Goal: Task Accomplishment & Management: Manage account settings

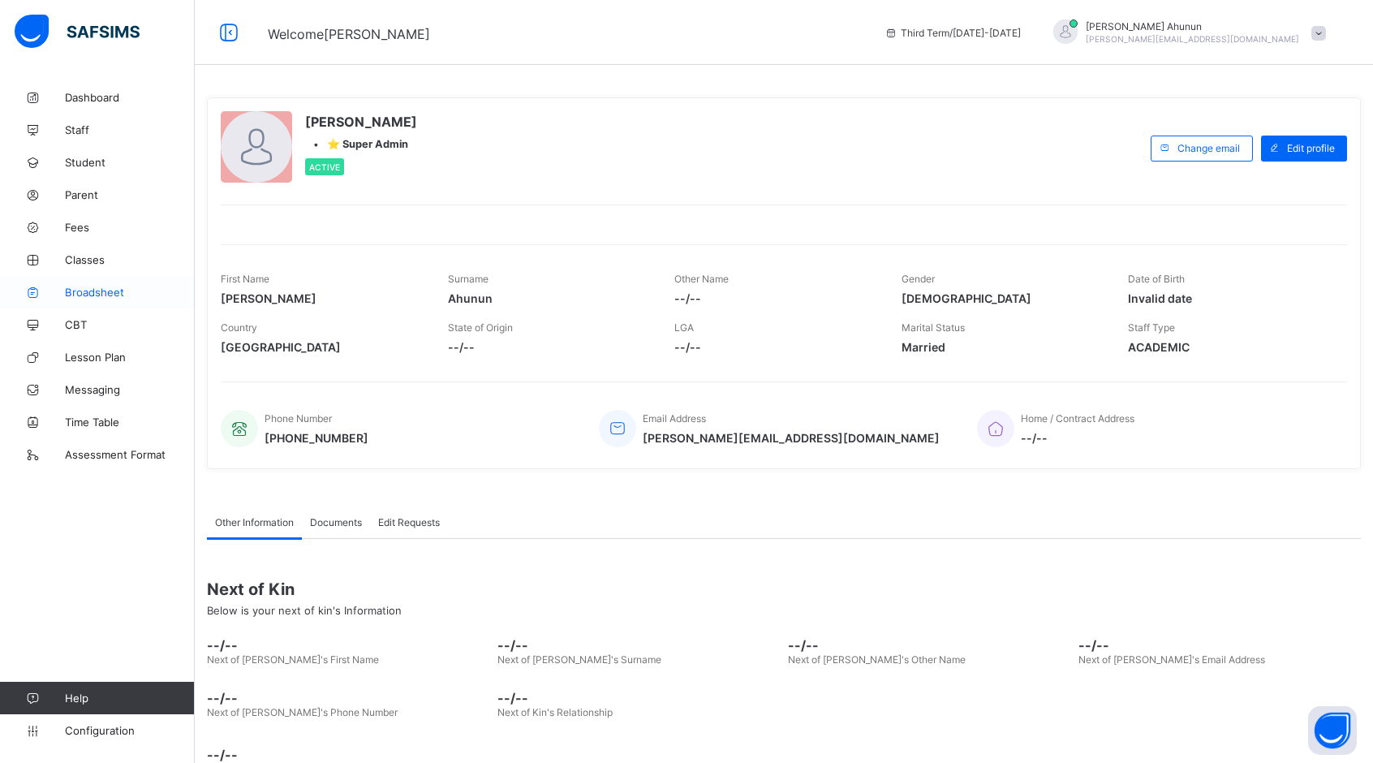
click at [93, 294] on span "Broadsheet" at bounding box center [130, 292] width 130 height 13
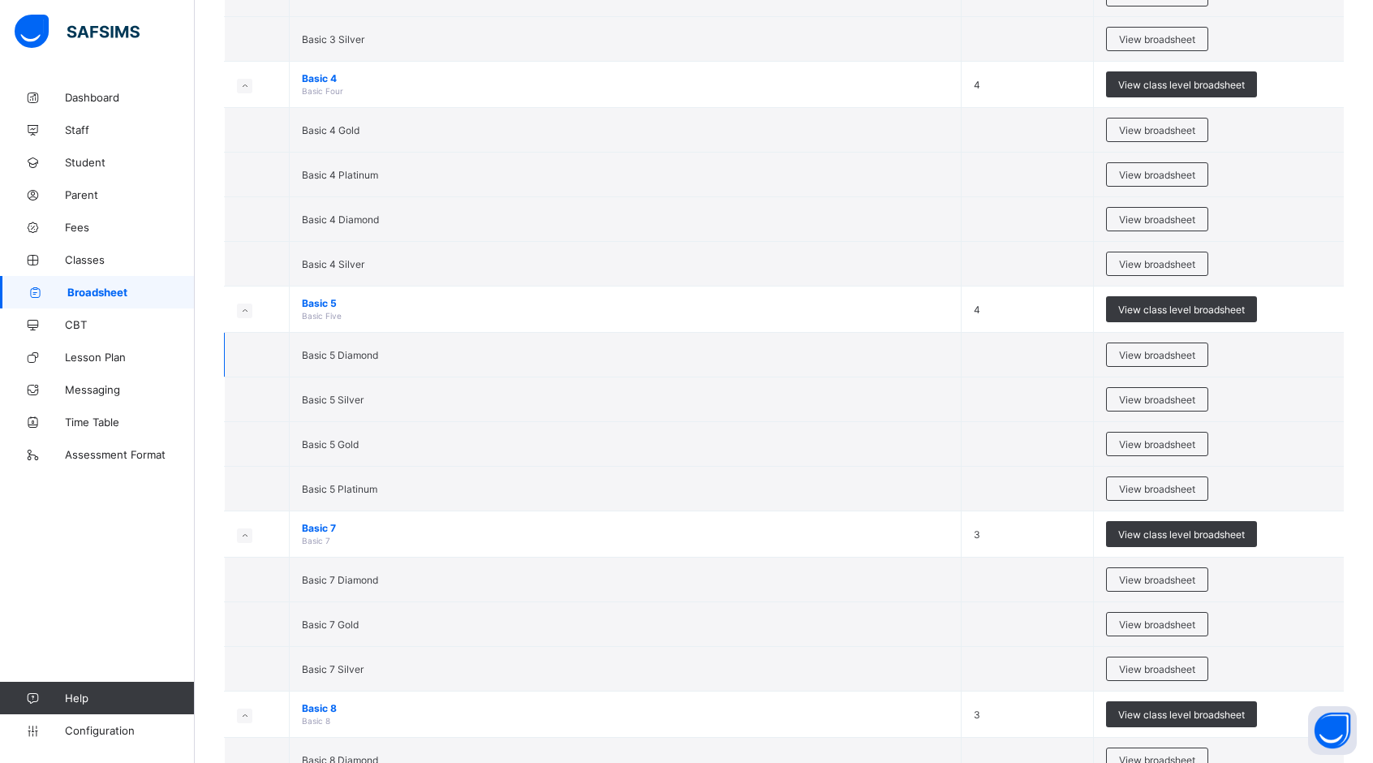
scroll to position [2297, 0]
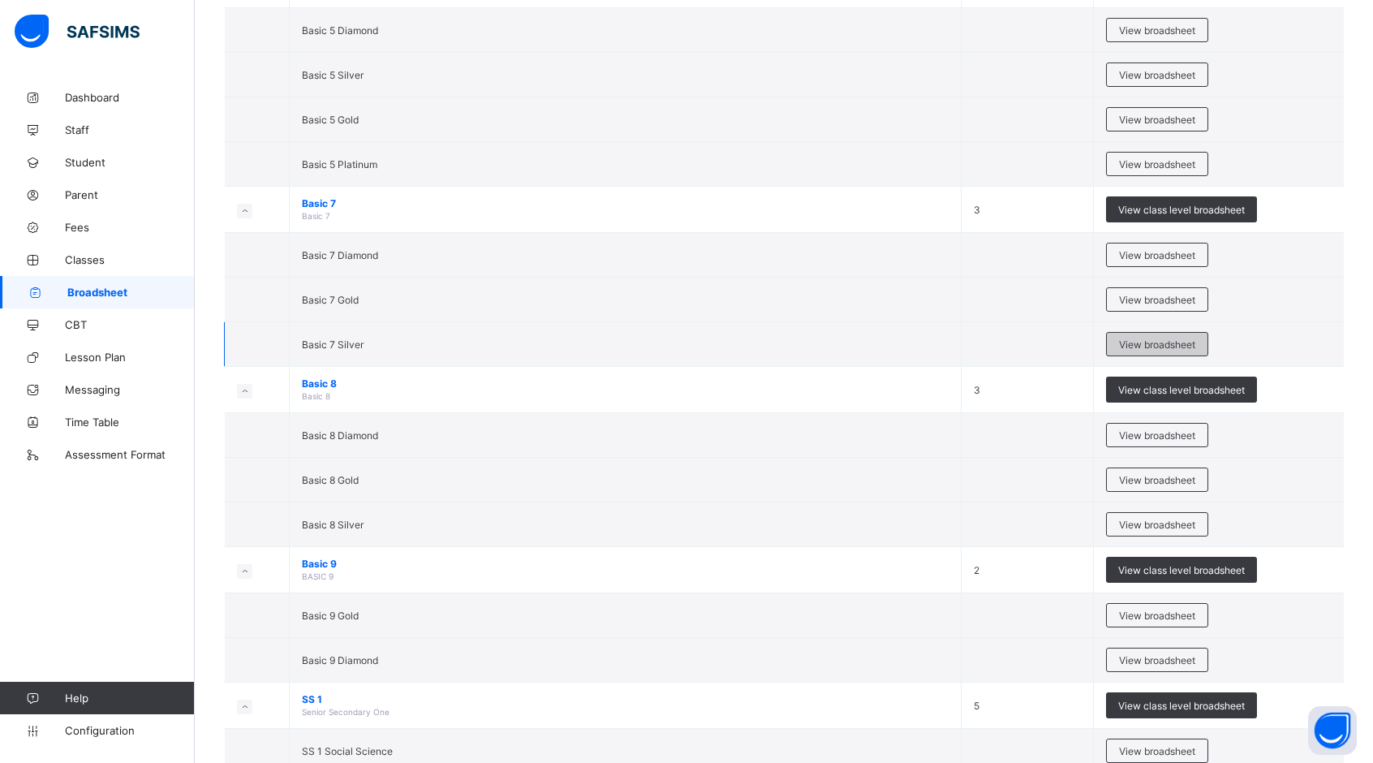
click at [1161, 338] on span "View broadsheet" at bounding box center [1157, 344] width 76 height 12
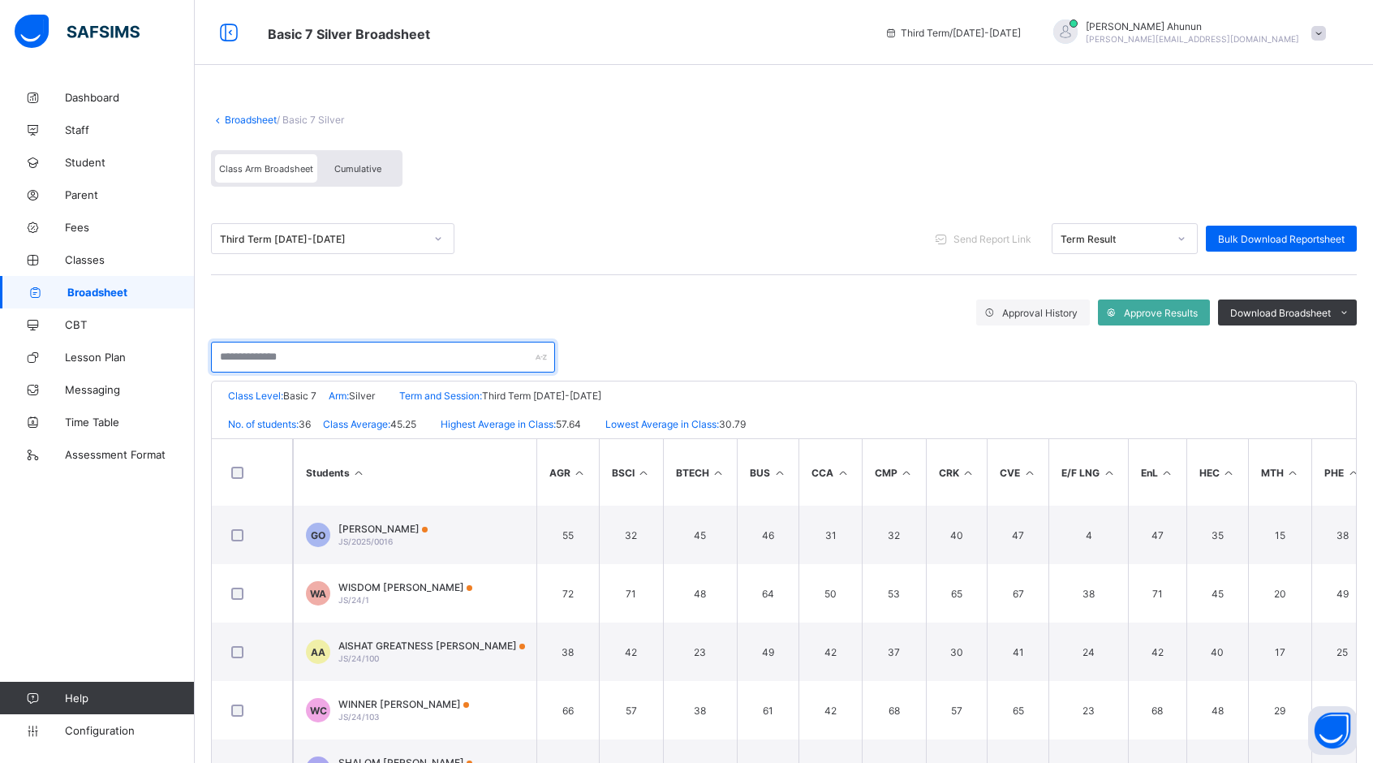
click at [288, 355] on input "text" at bounding box center [383, 357] width 344 height 31
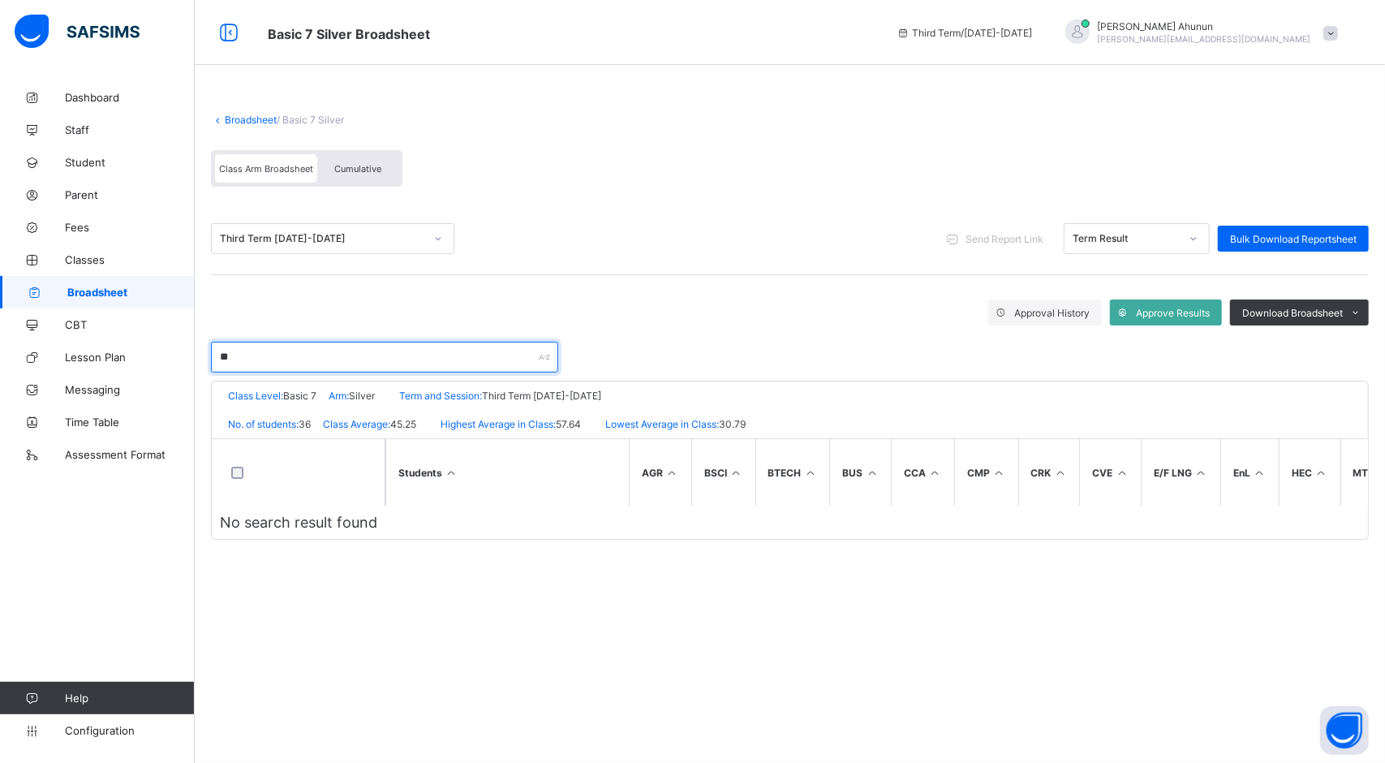
type input "*"
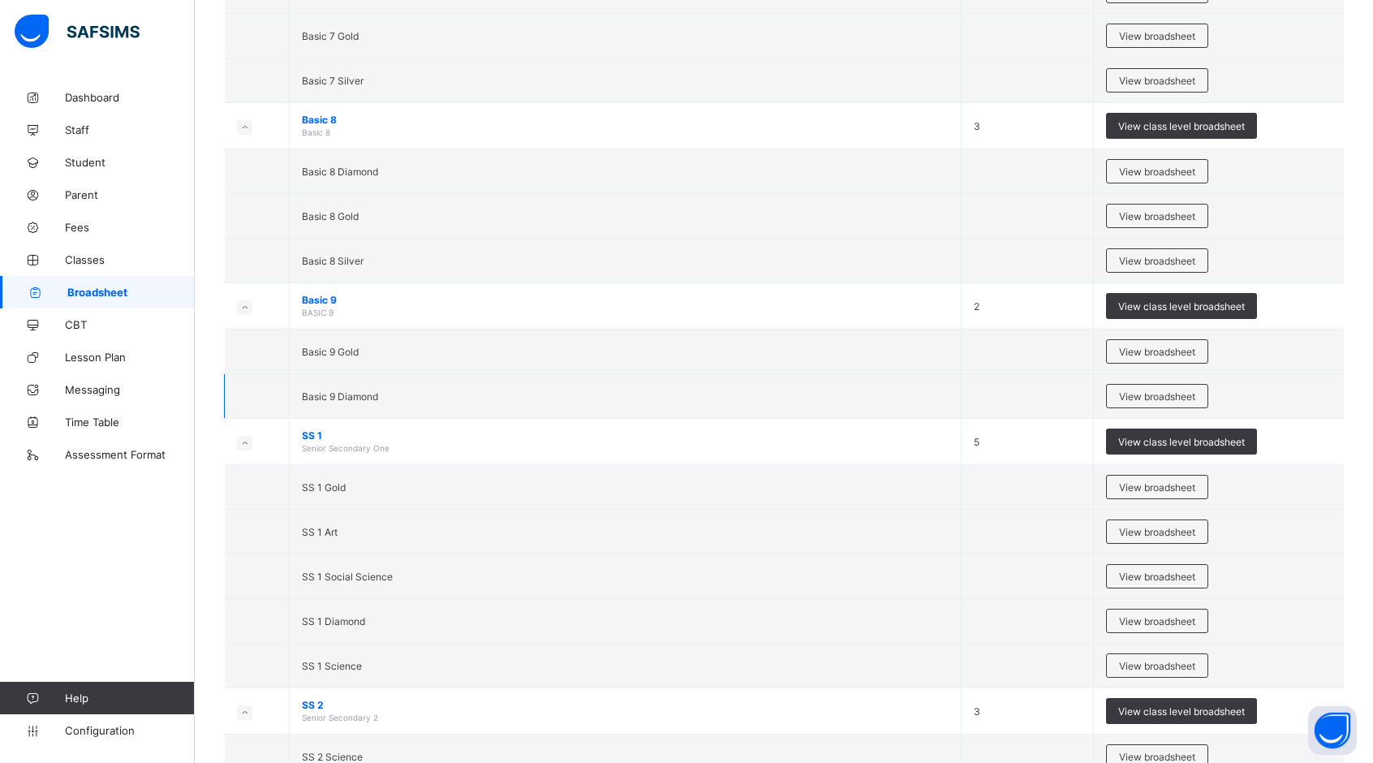
scroll to position [2459, 0]
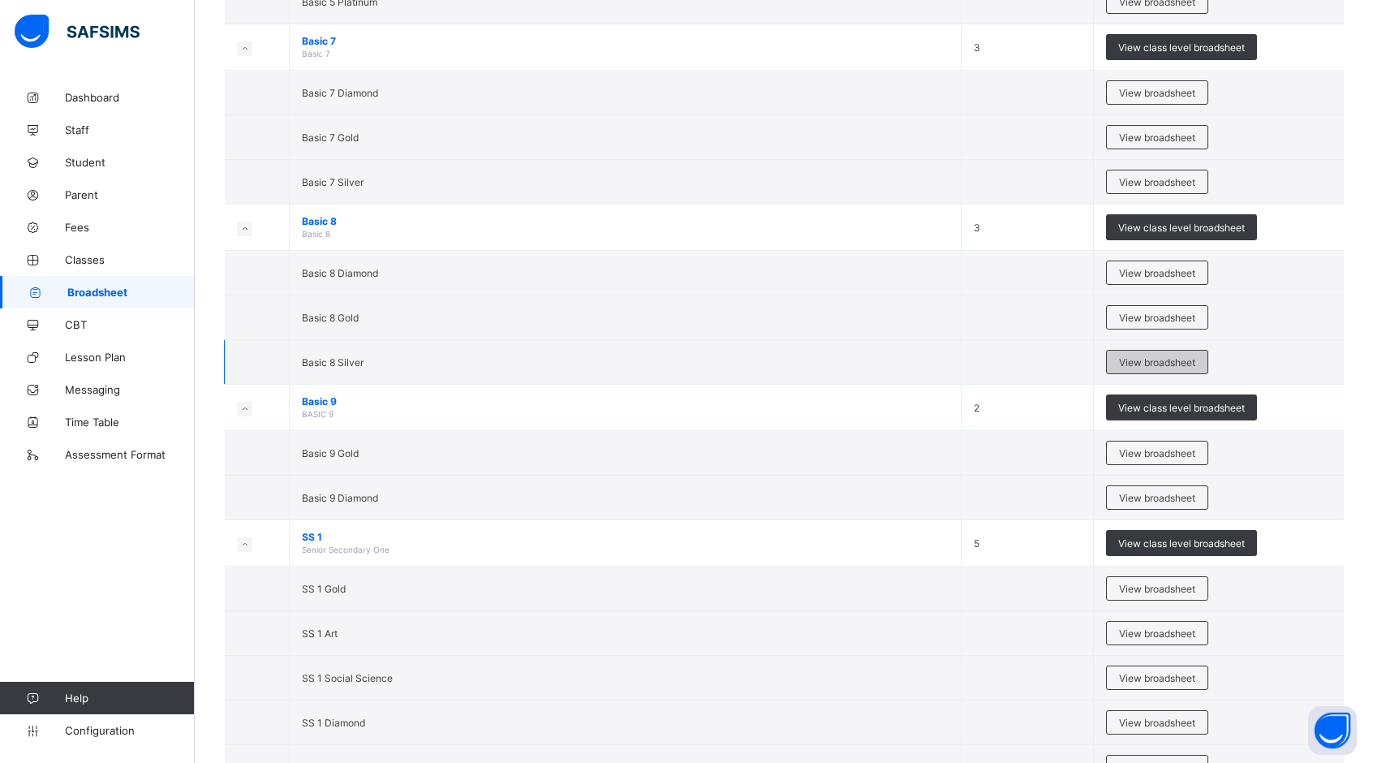
click at [1171, 356] on span "View broadsheet" at bounding box center [1157, 362] width 76 height 12
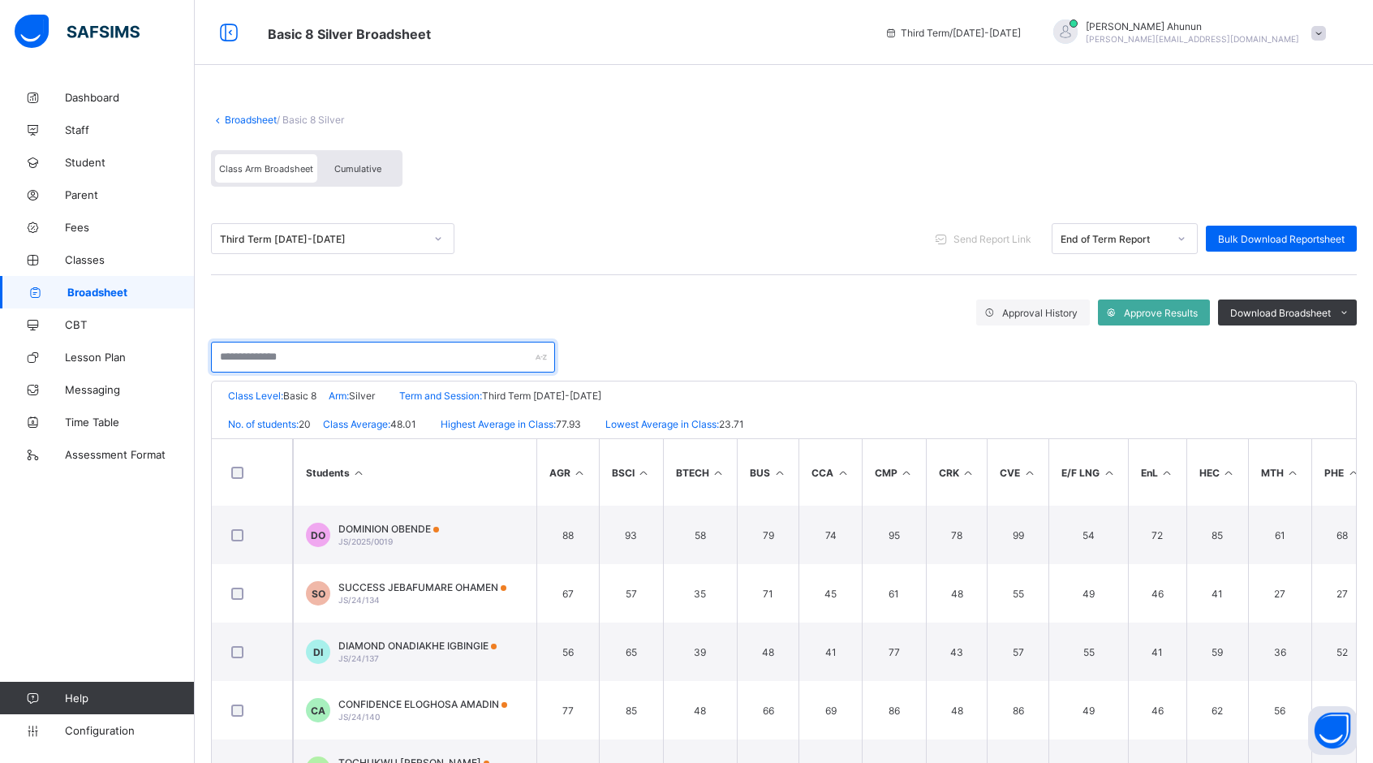
click at [269, 358] on input "text" at bounding box center [383, 357] width 344 height 31
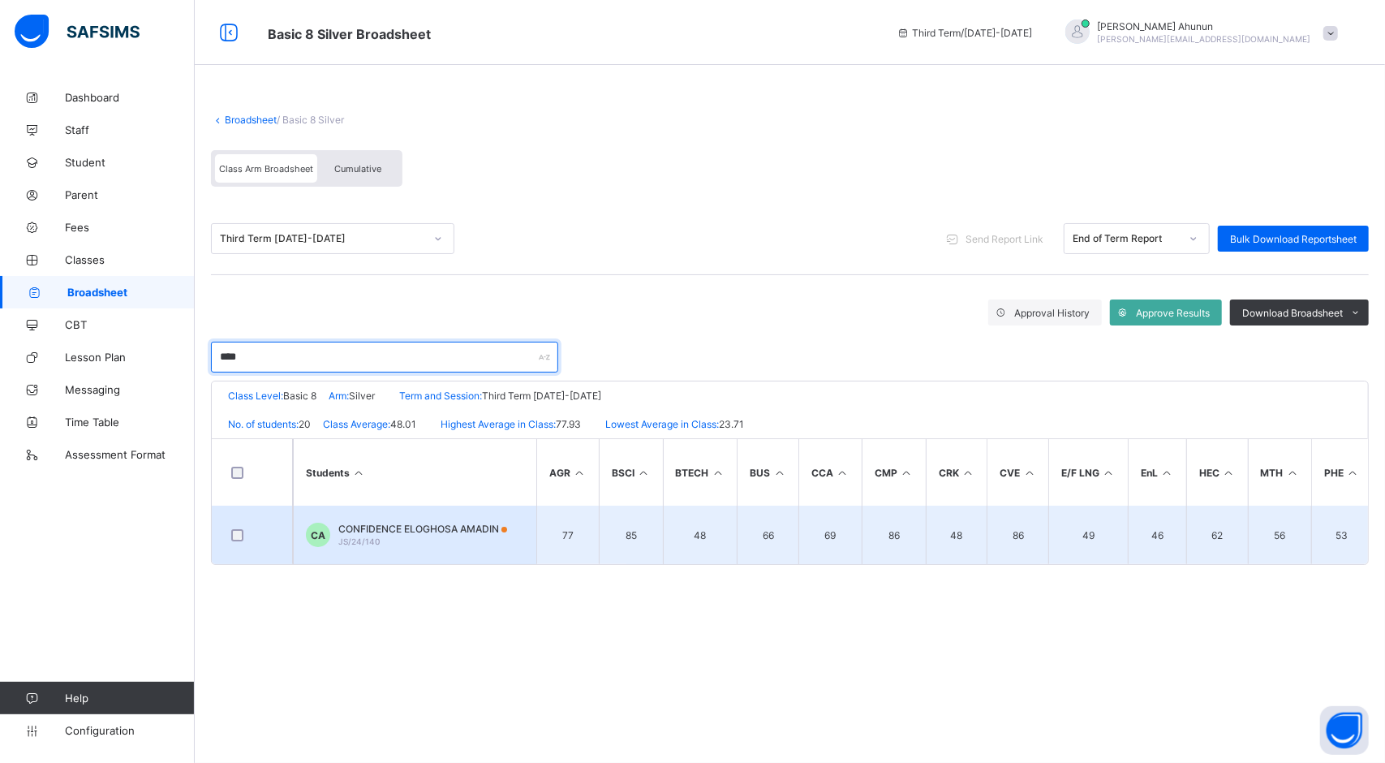
type input "****"
click at [409, 523] on span "CONFIDENCE ELOGHOSA AMADIN" at bounding box center [422, 529] width 169 height 12
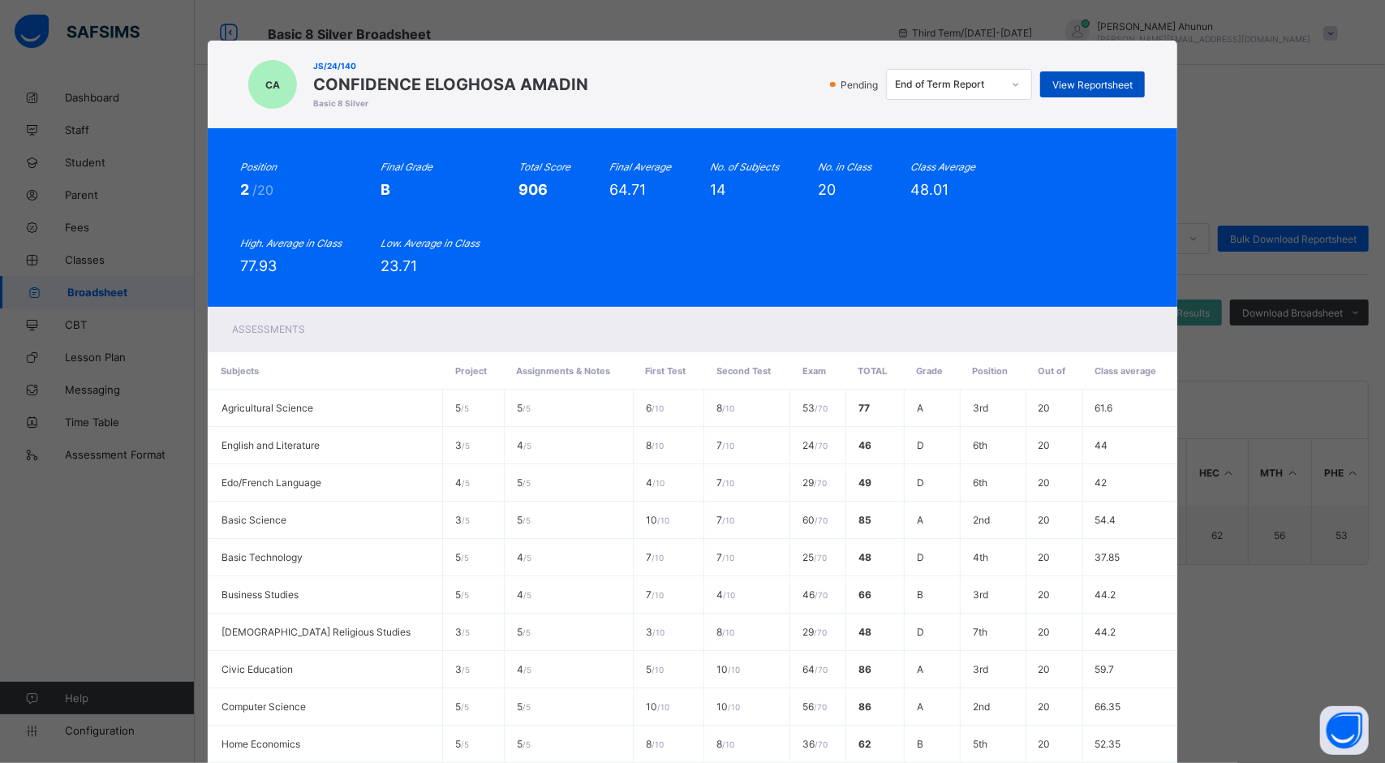
click at [1072, 78] on div "View Reportsheet" at bounding box center [1092, 84] width 105 height 26
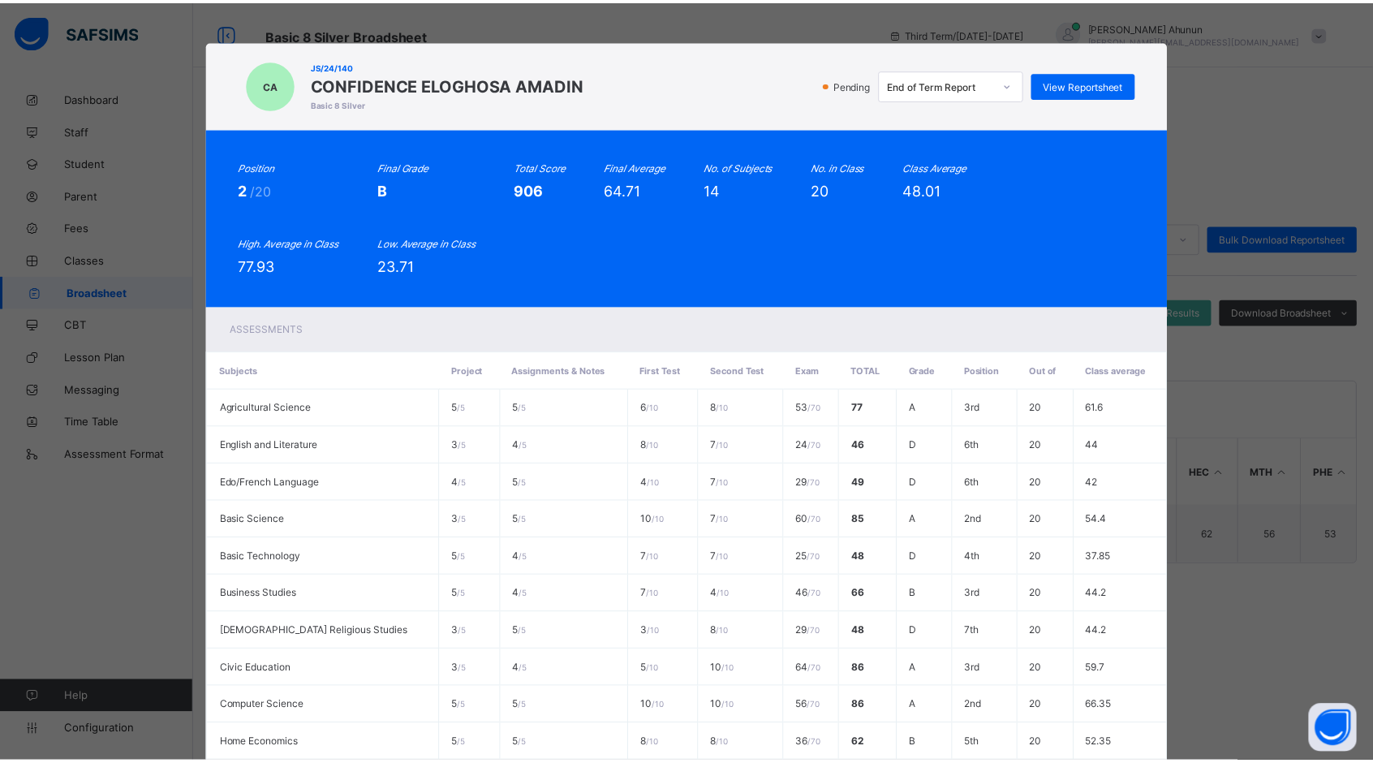
scroll to position [291, 0]
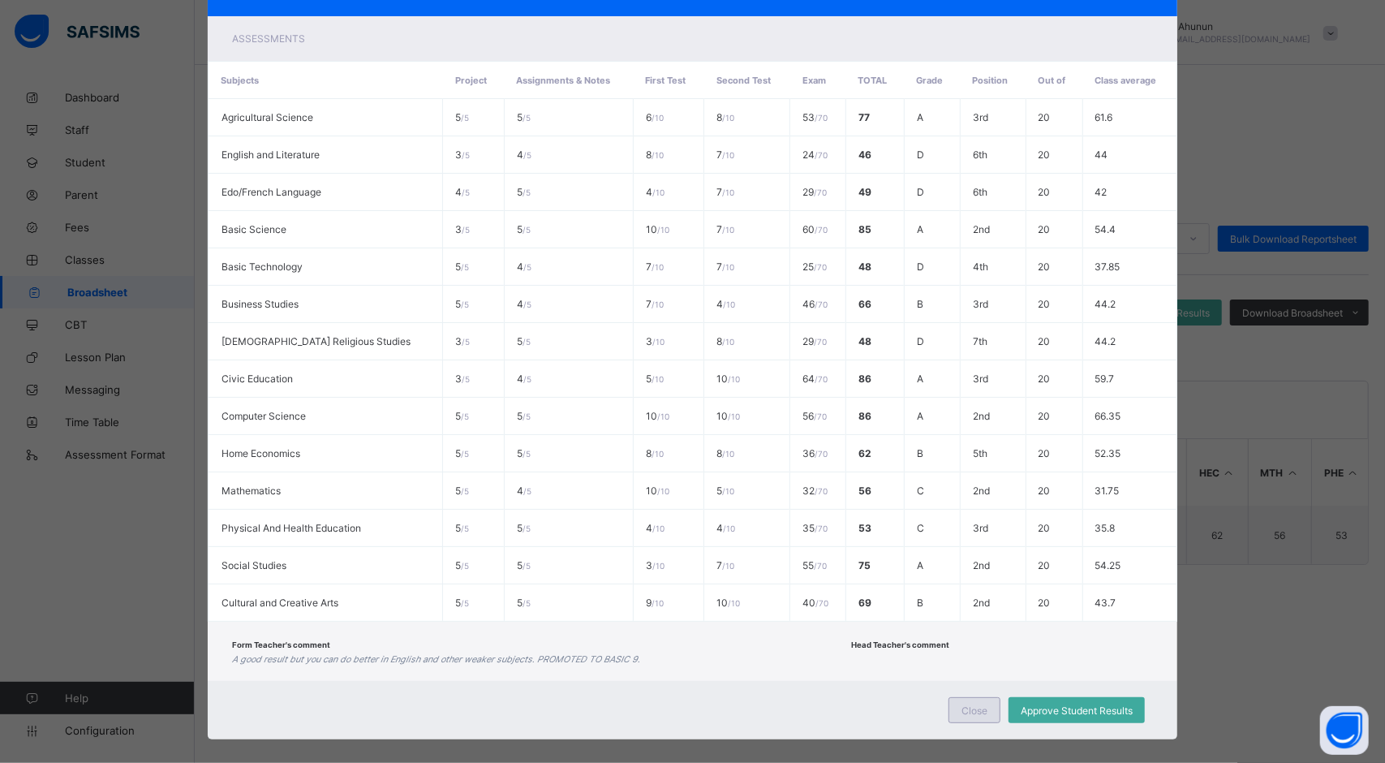
click at [976, 704] on span "Close" at bounding box center [975, 710] width 26 height 12
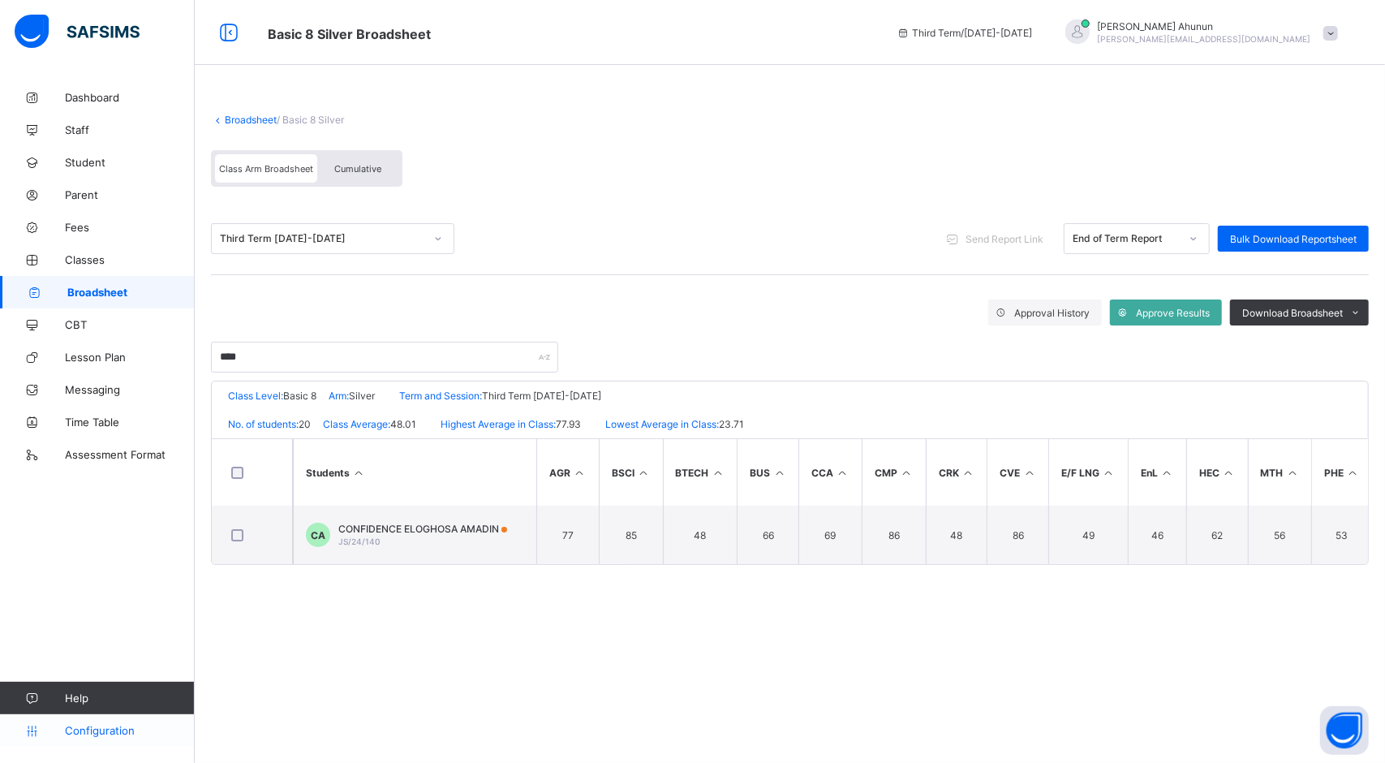
click at [101, 732] on span "Configuration" at bounding box center [129, 730] width 129 height 13
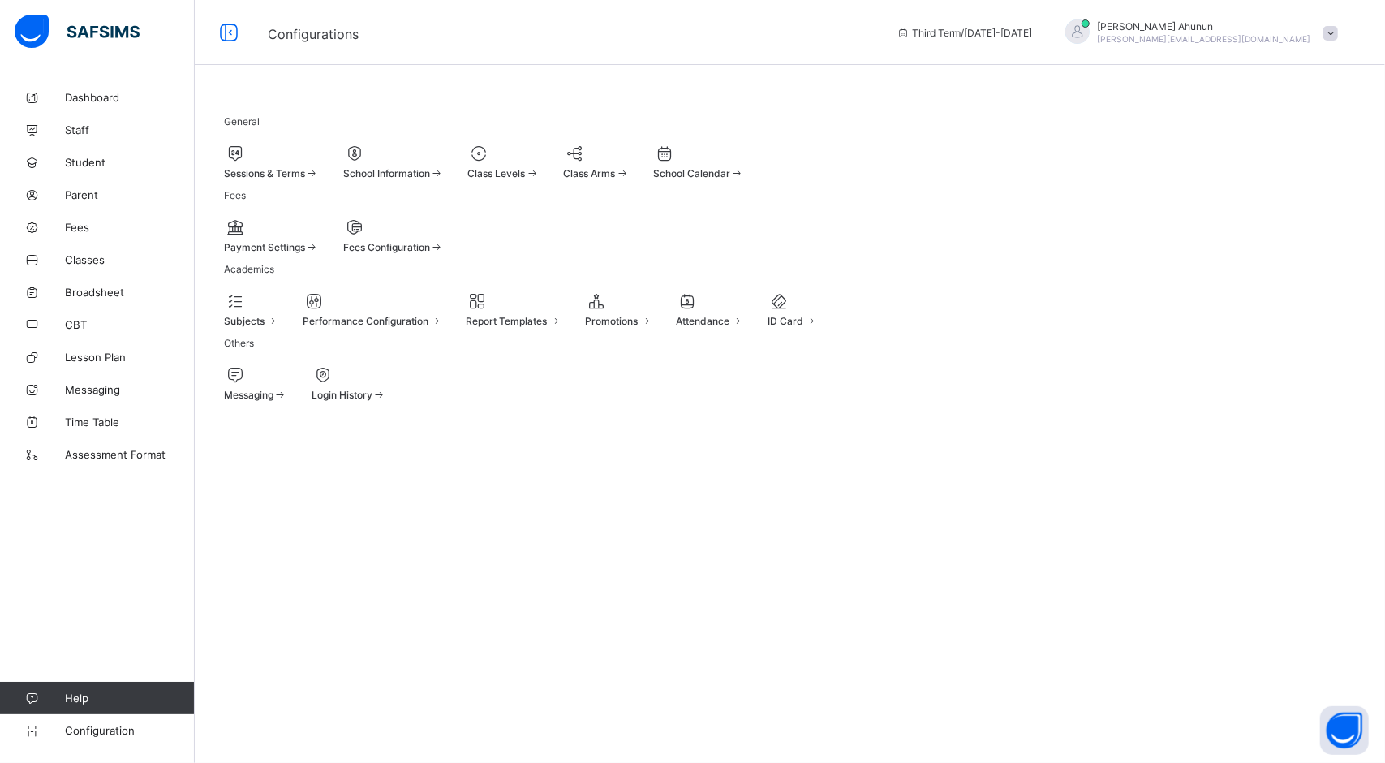
click at [548, 327] on span "Report Templates" at bounding box center [507, 321] width 81 height 12
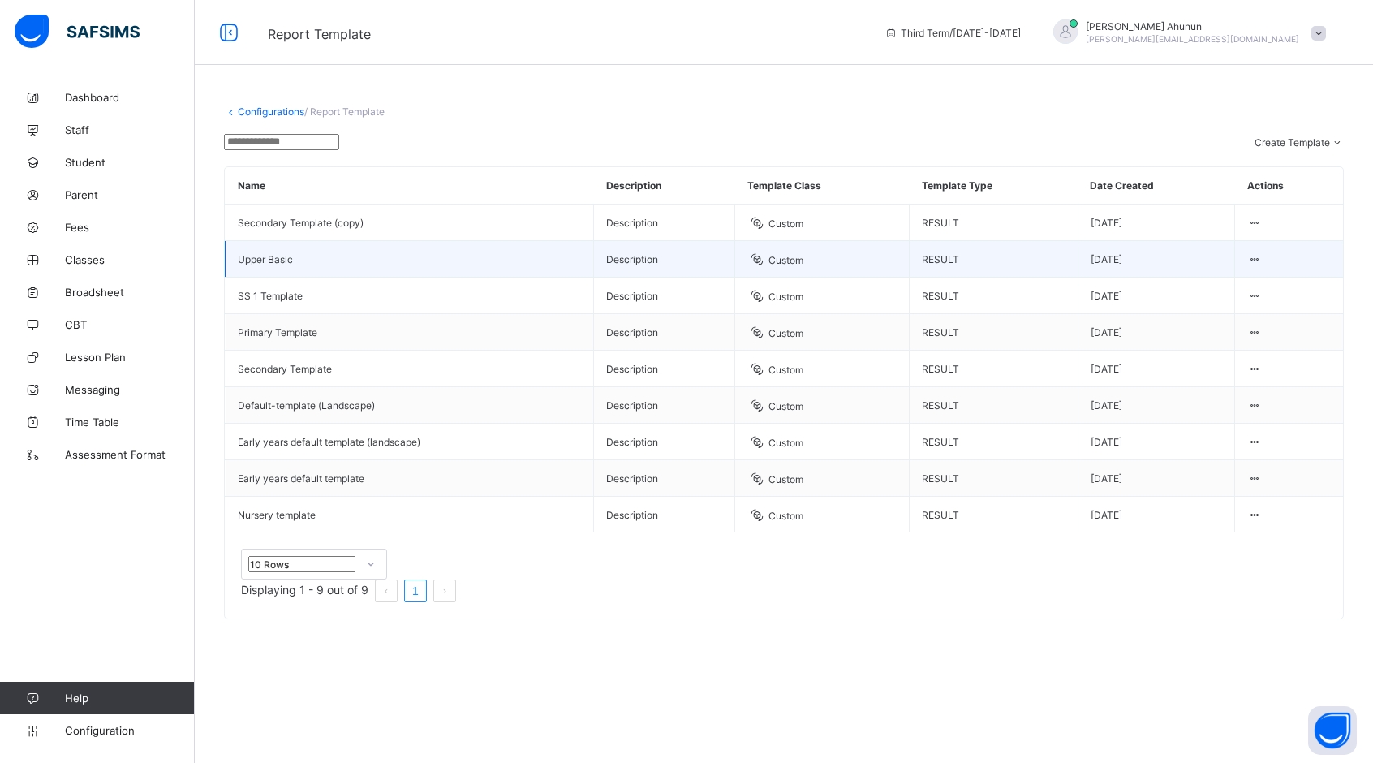
click at [336, 278] on td "Upper Basic" at bounding box center [410, 259] width 368 height 37
click at [1230, 307] on div "Edit Template" at bounding box center [1209, 301] width 88 height 12
click at [1228, 307] on div "Edit Template" at bounding box center [1209, 301] width 88 height 12
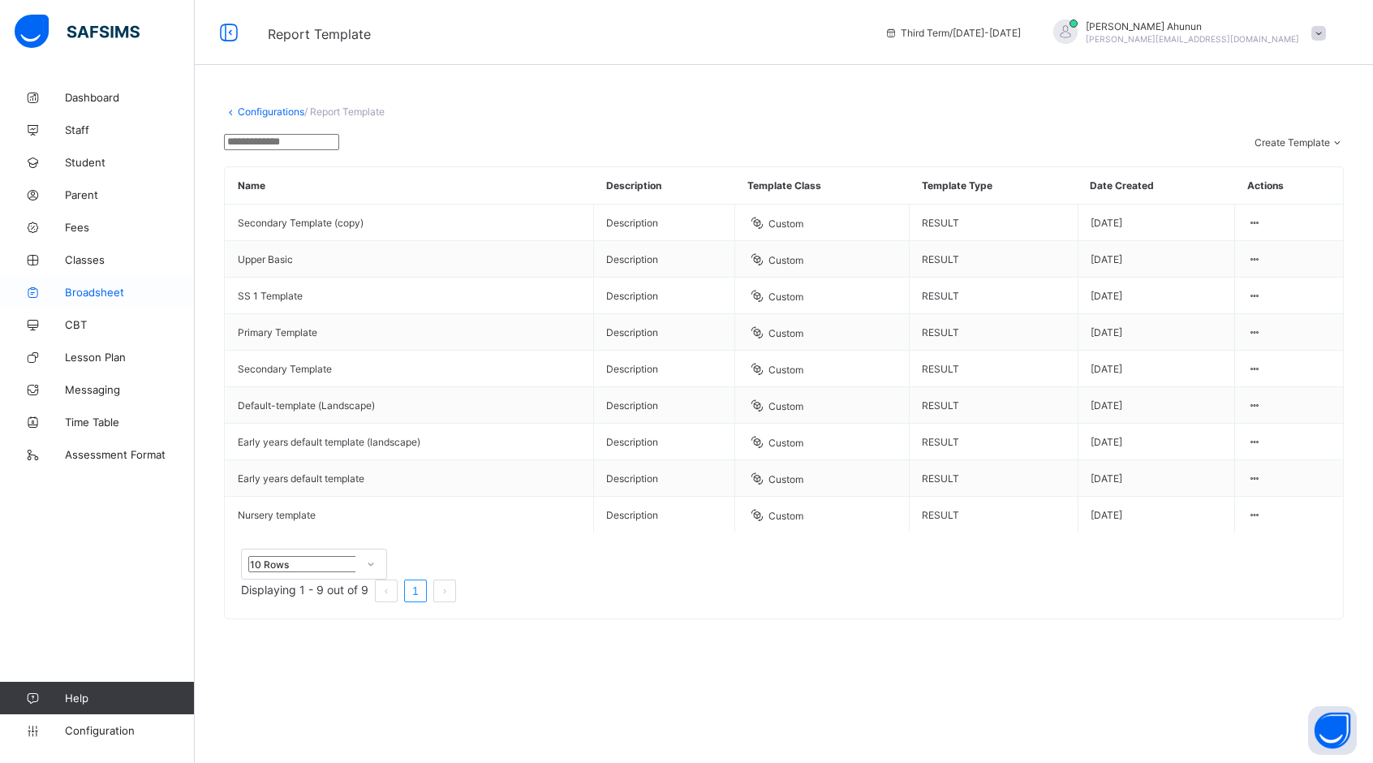
click at [88, 295] on span "Broadsheet" at bounding box center [130, 292] width 130 height 13
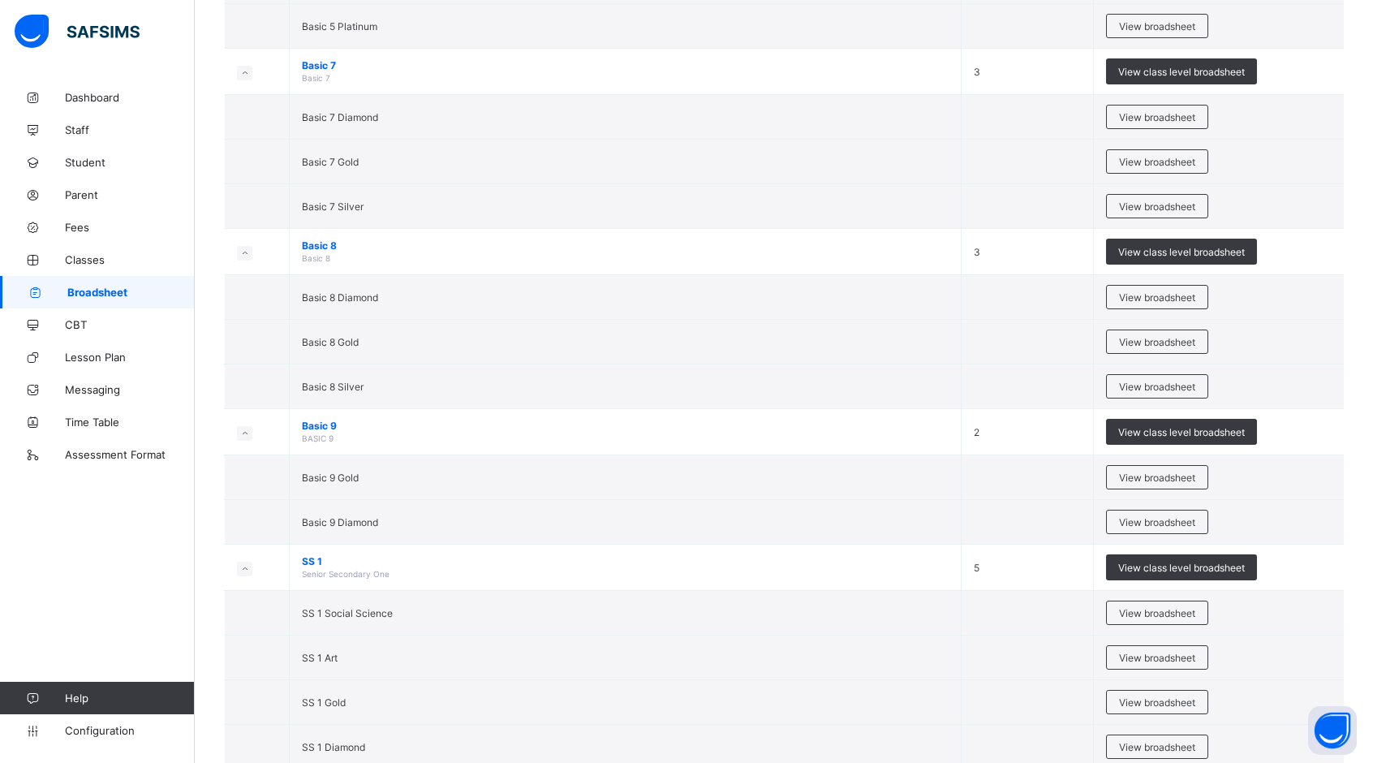
scroll to position [2597, 0]
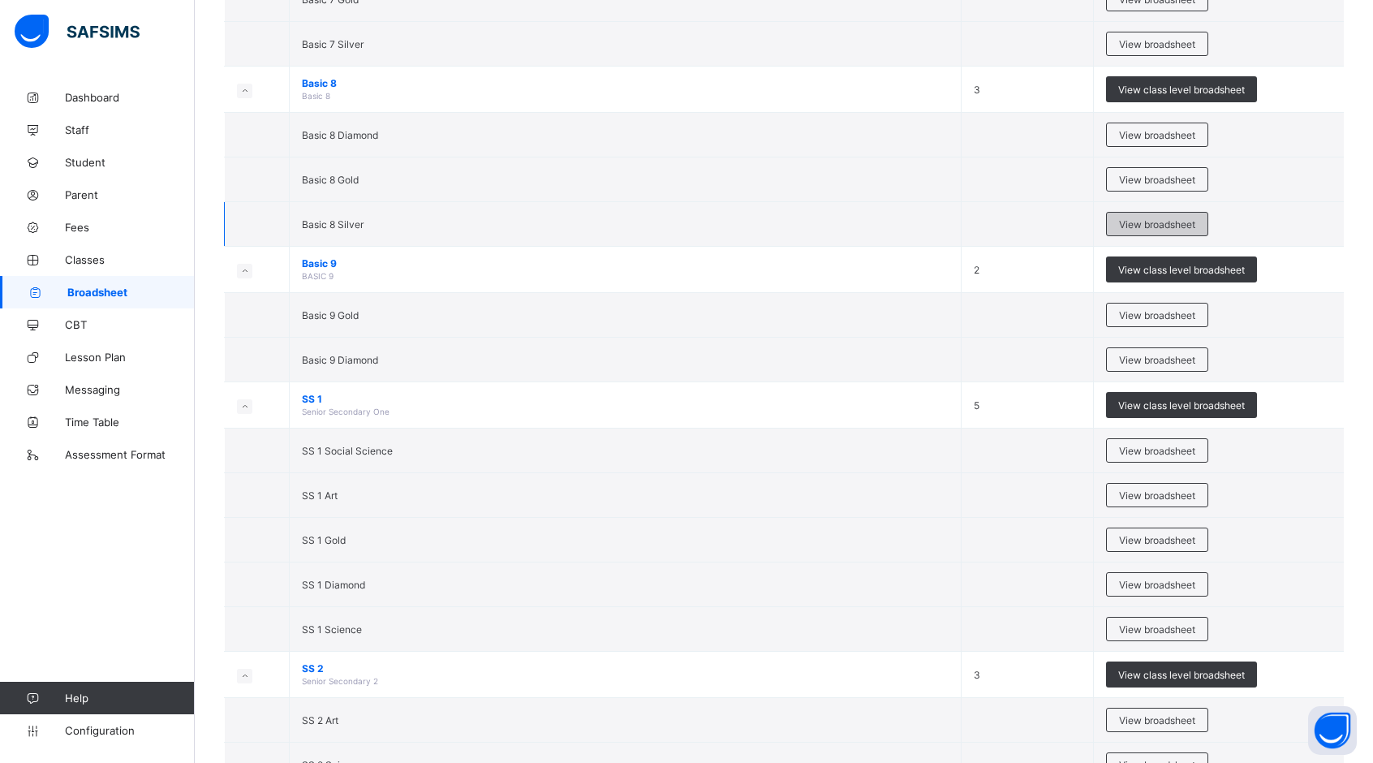
click at [1160, 218] on span "View broadsheet" at bounding box center [1157, 224] width 76 height 12
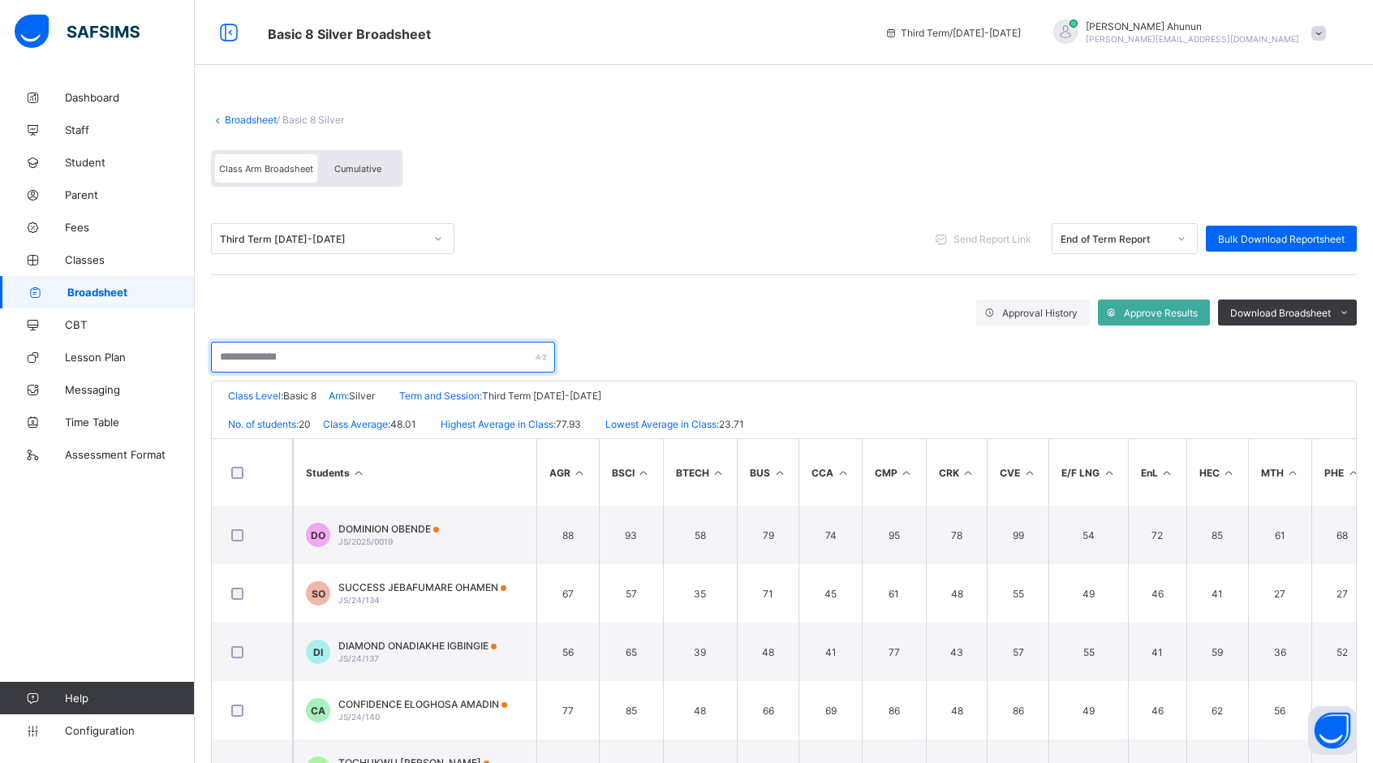
click at [300, 361] on input "text" at bounding box center [383, 357] width 344 height 31
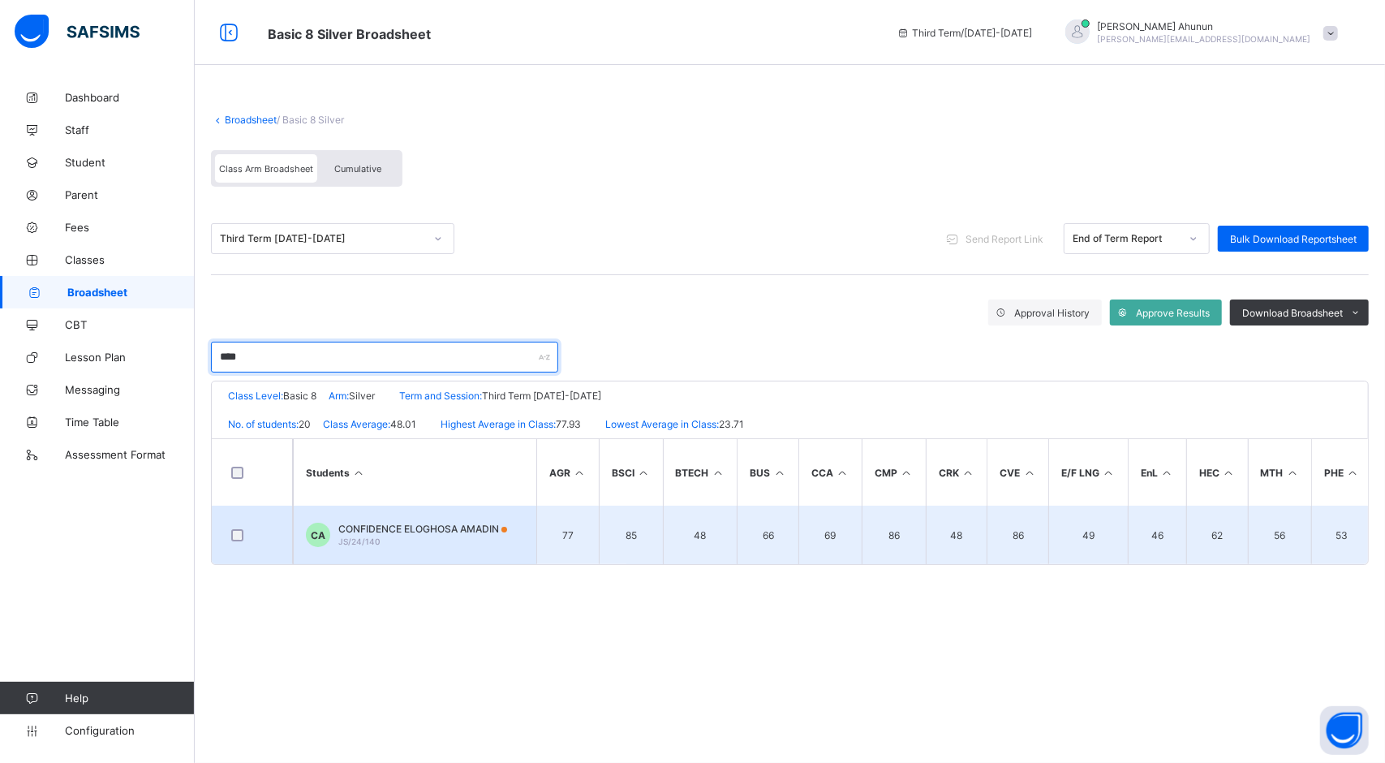
type input "****"
click at [386, 527] on span "CONFIDENCE ELOGHOSA AMADIN" at bounding box center [422, 529] width 169 height 12
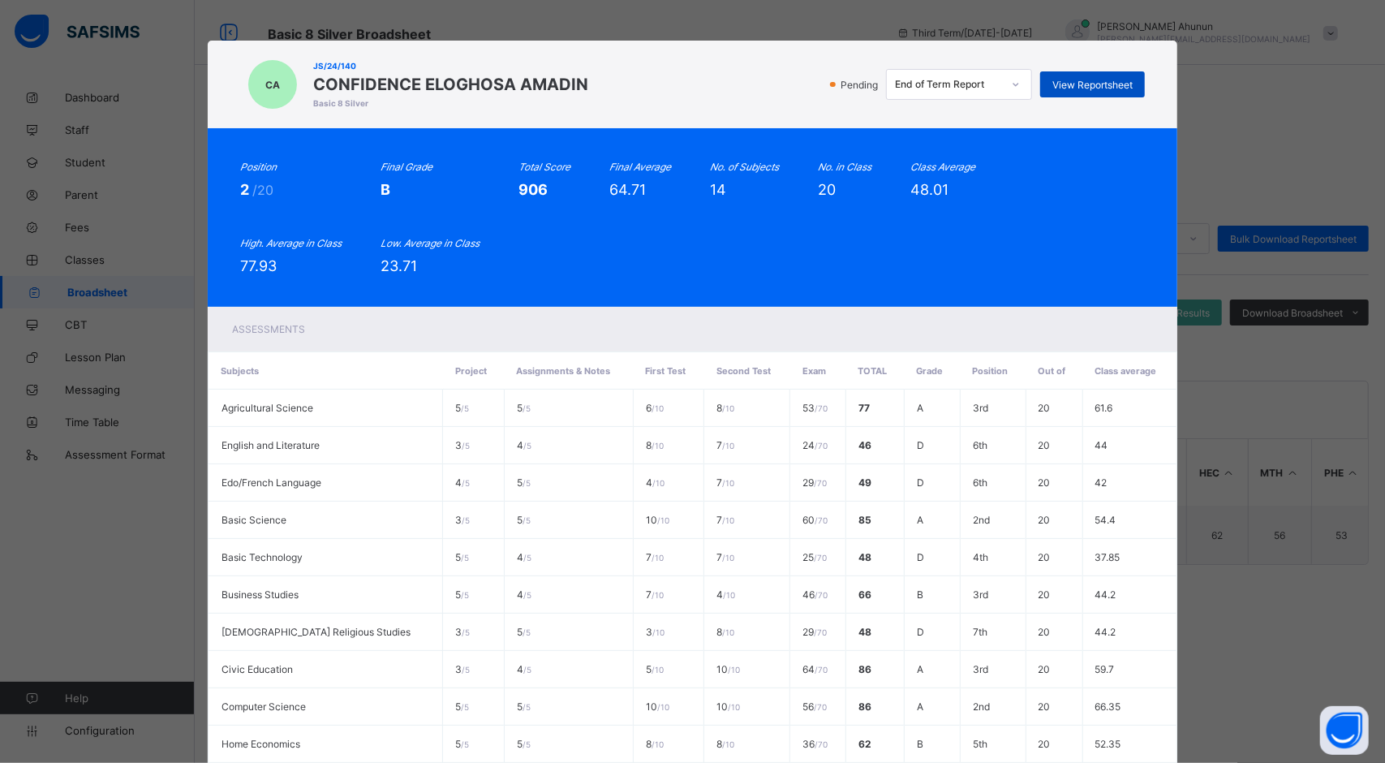
click at [1086, 84] on span "View Reportsheet" at bounding box center [1093, 85] width 80 height 12
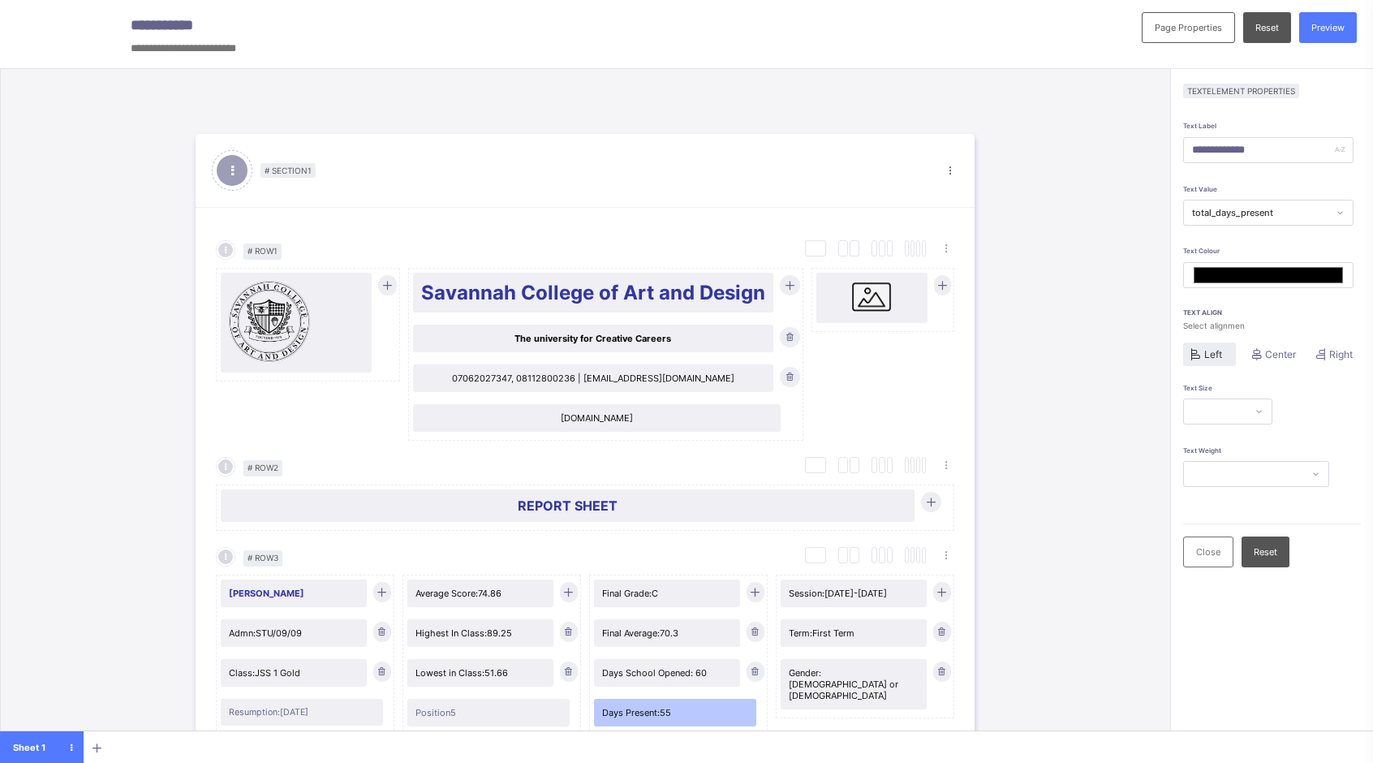
scroll to position [325, 0]
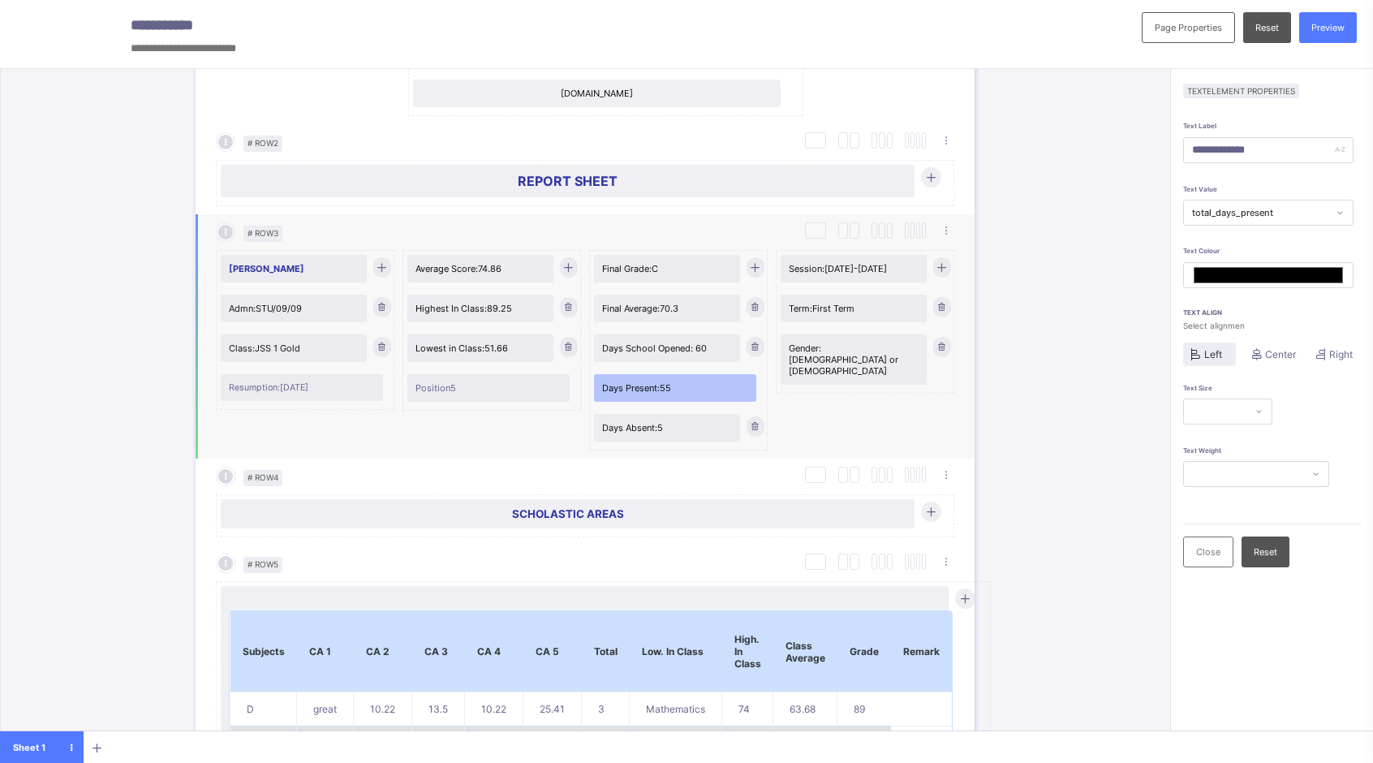
click at [512, 388] on div "Position 5" at bounding box center [488, 388] width 162 height 28
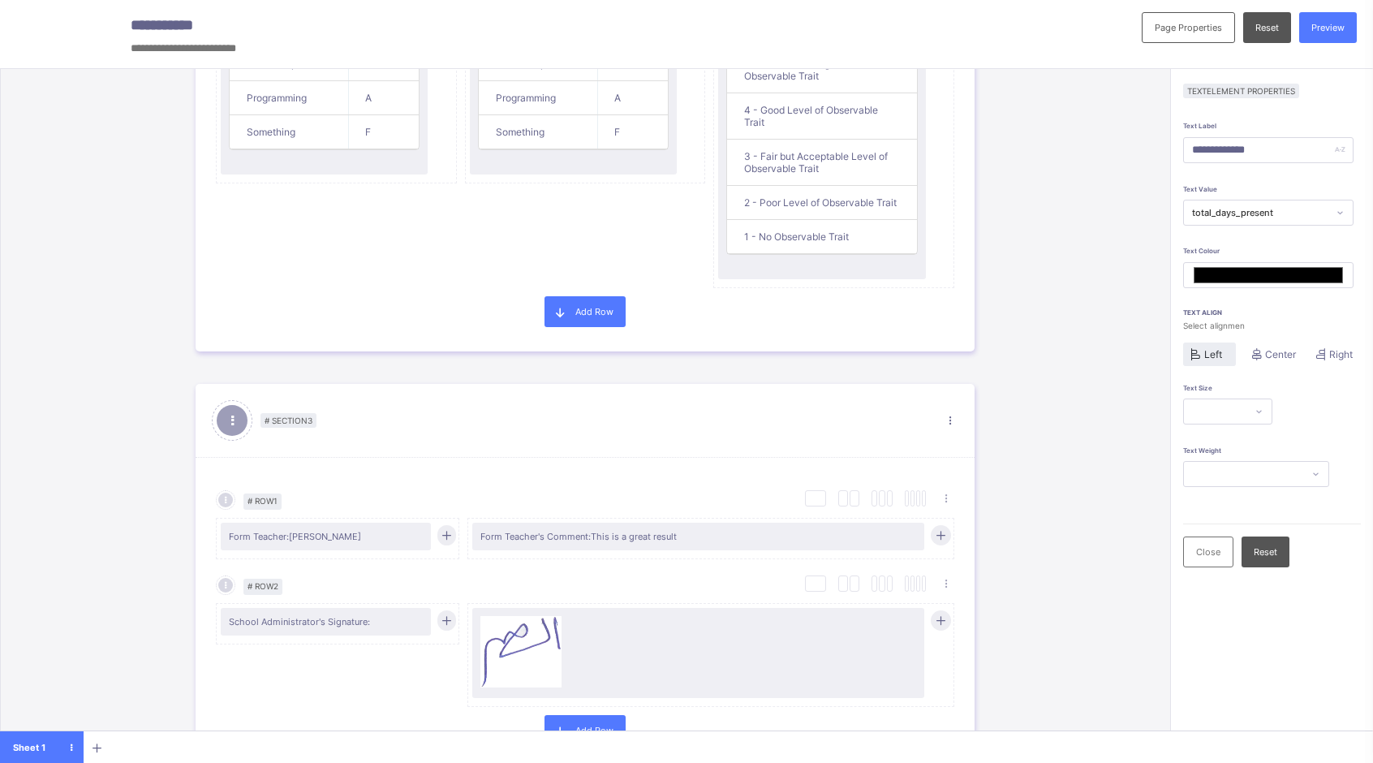
scroll to position [347, 0]
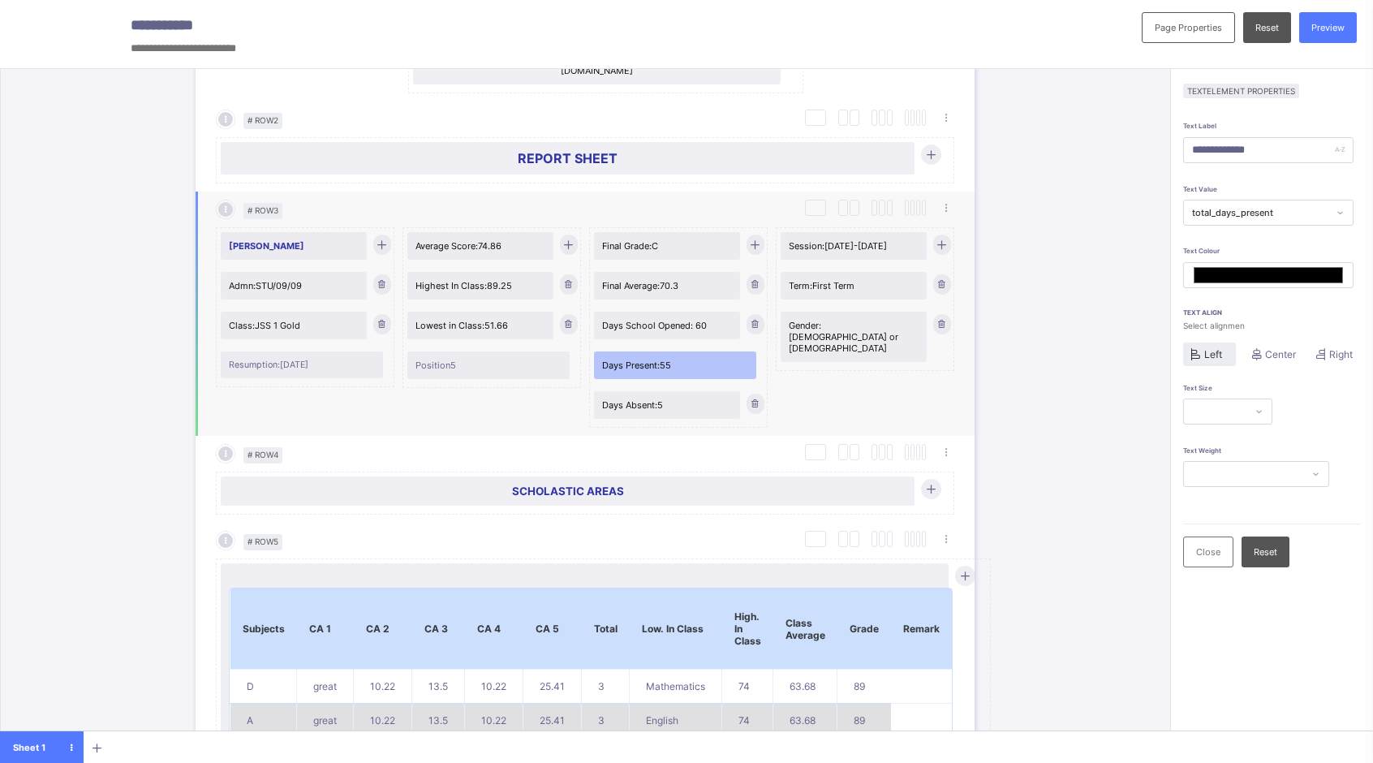
click at [492, 361] on span "Position 5" at bounding box center [489, 365] width 146 height 11
type input "********"
type input "*******"
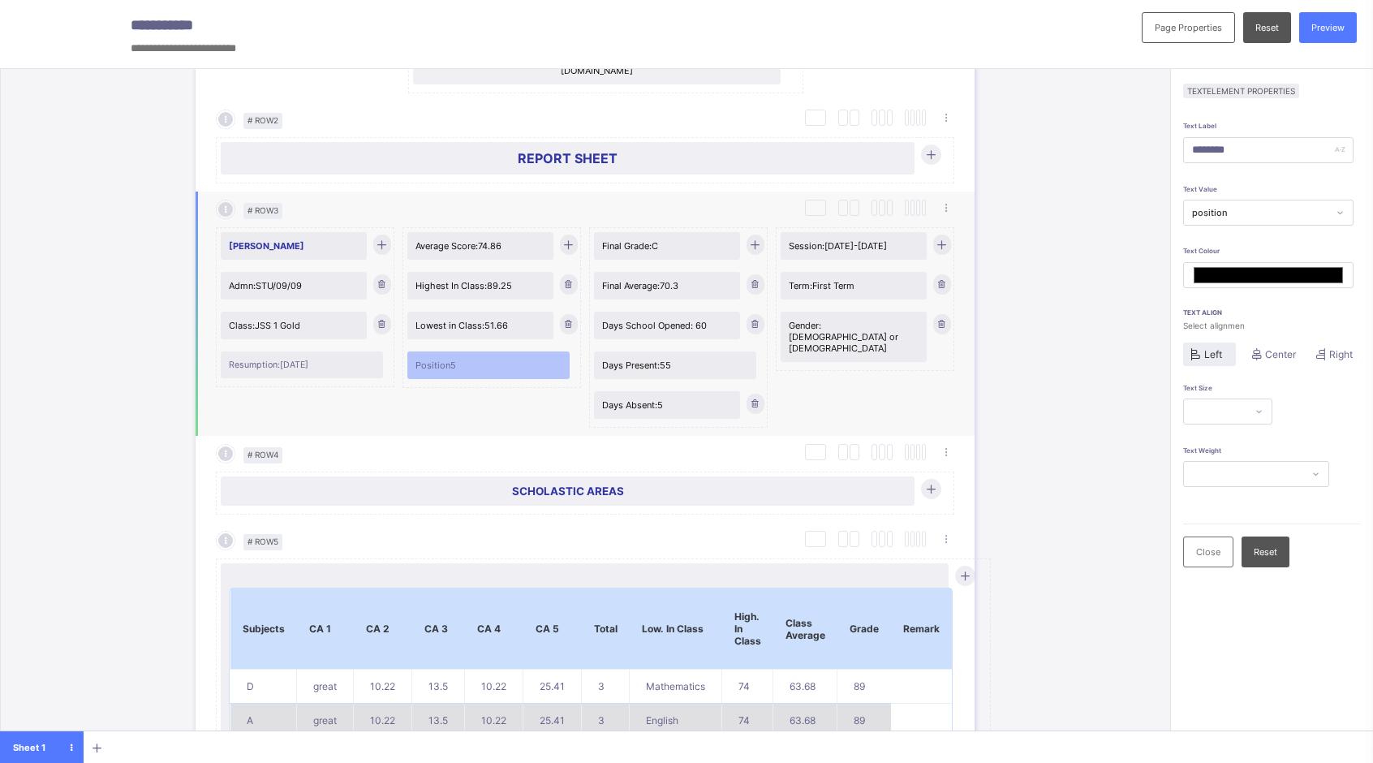
click at [581, 368] on div "Taylor Manixa Admn: STU/09/09 Class: JSS 1 Gold Resumption: 2021-08-11 Average …" at bounding box center [585, 323] width 739 height 209
click at [565, 360] on div "Position 5" at bounding box center [488, 365] width 162 height 28
click at [1342, 213] on icon at bounding box center [1340, 212] width 5 height 3
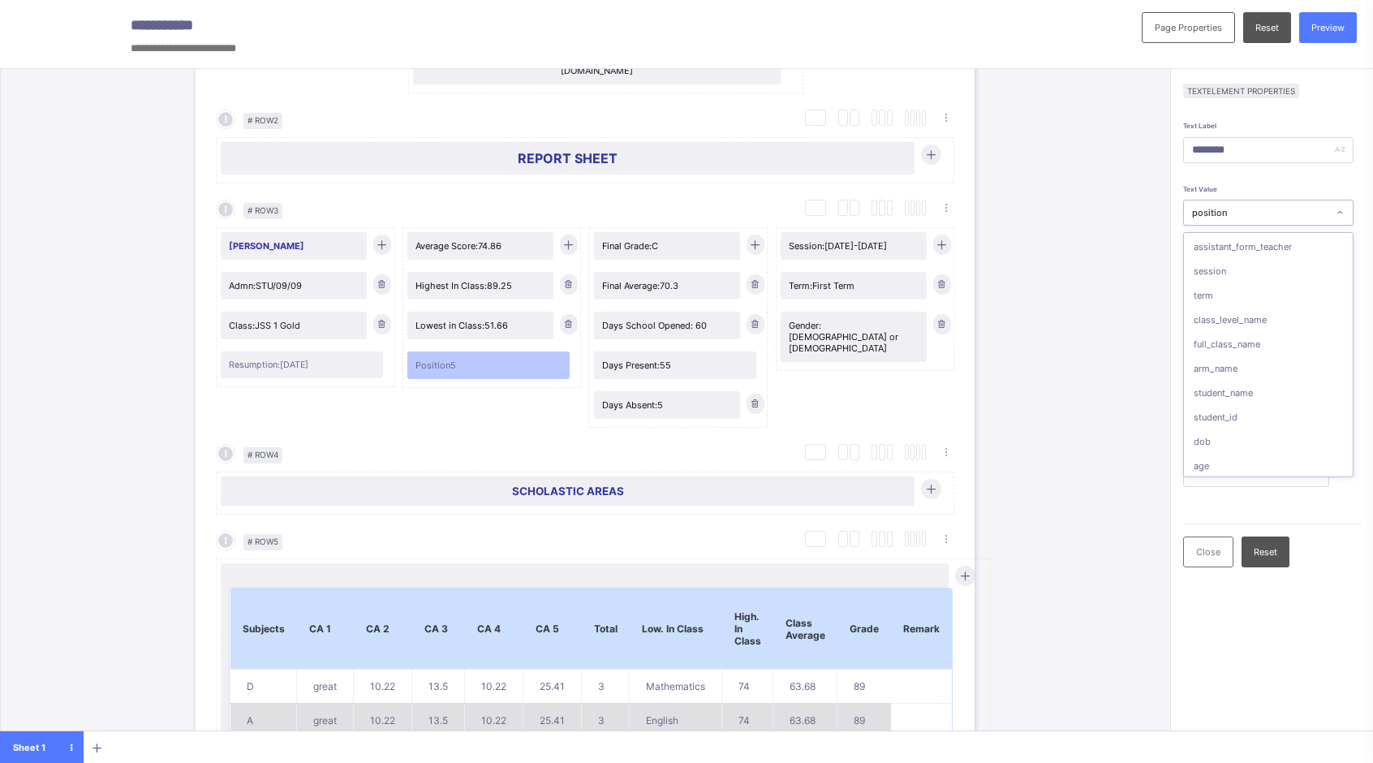
scroll to position [216, 0]
click at [1071, 219] on div "# Section 1 Section Properties Duplicate Section Delete Section Select Column L…" at bounding box center [585, 412] width 1170 height 687
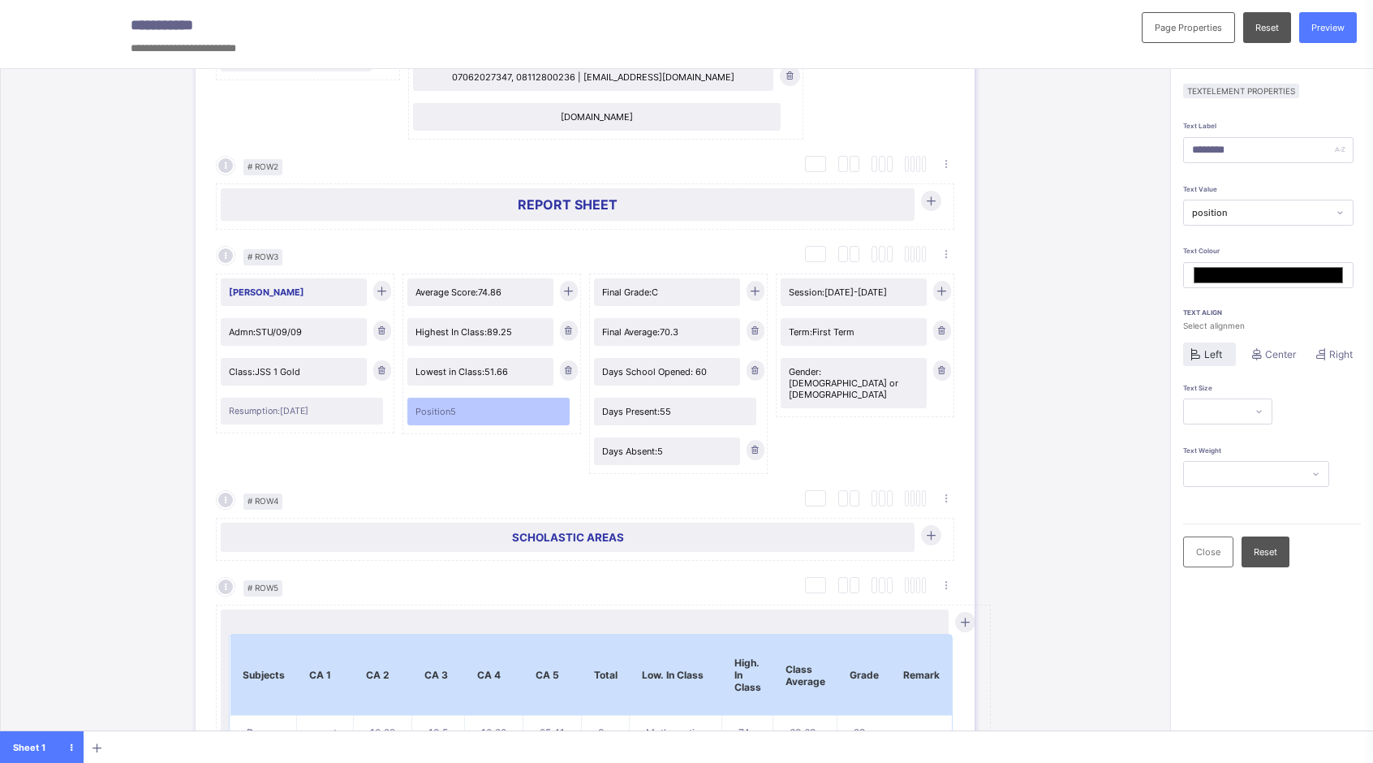
scroll to position [325, 0]
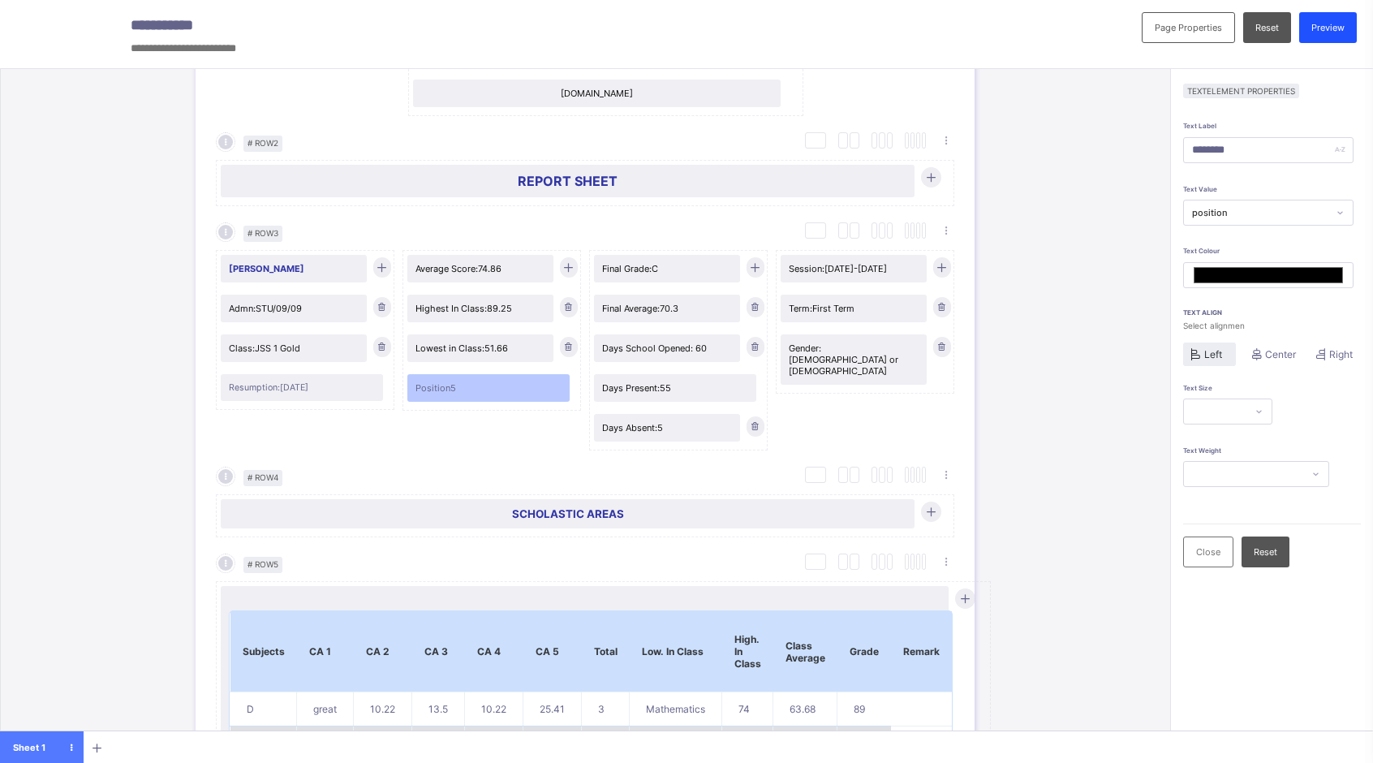
click at [1338, 26] on span "Preview" at bounding box center [1328, 27] width 33 height 11
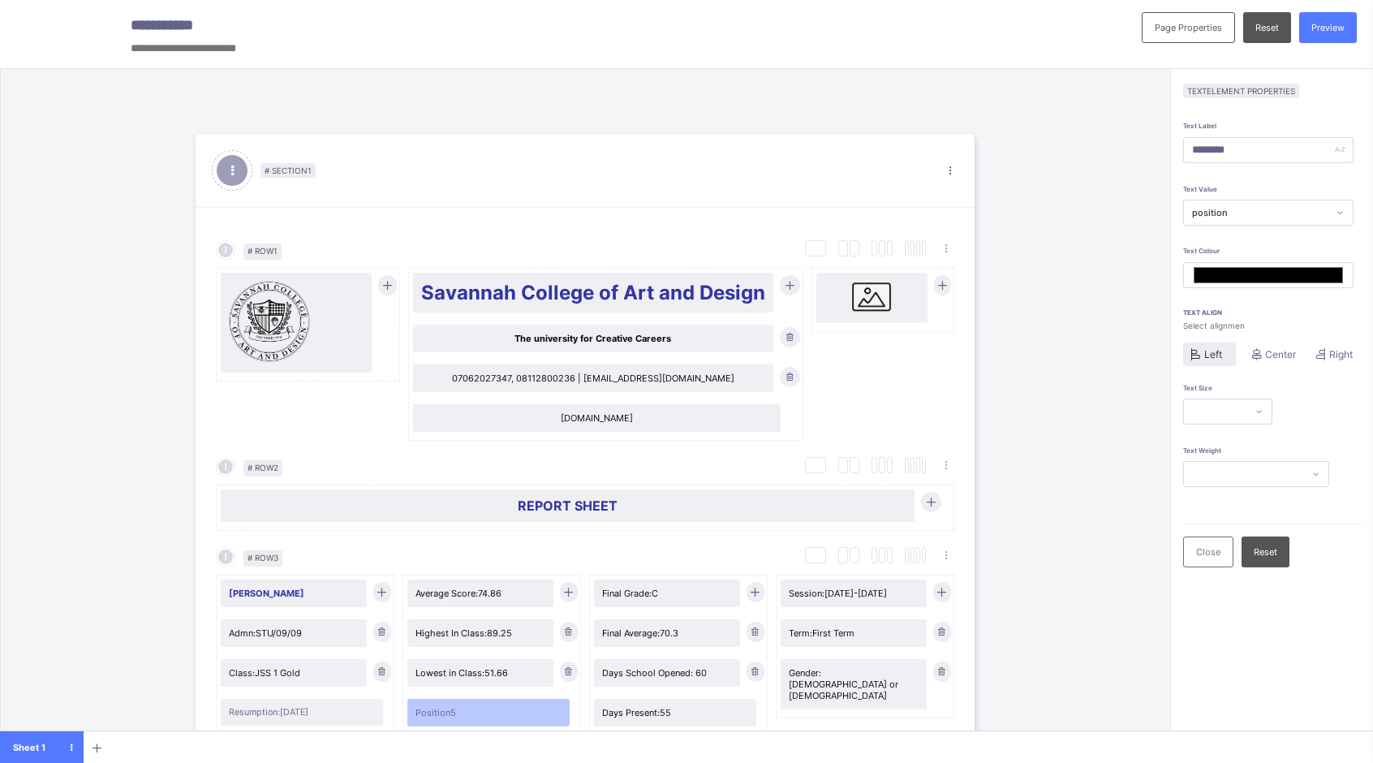
scroll to position [325, 0]
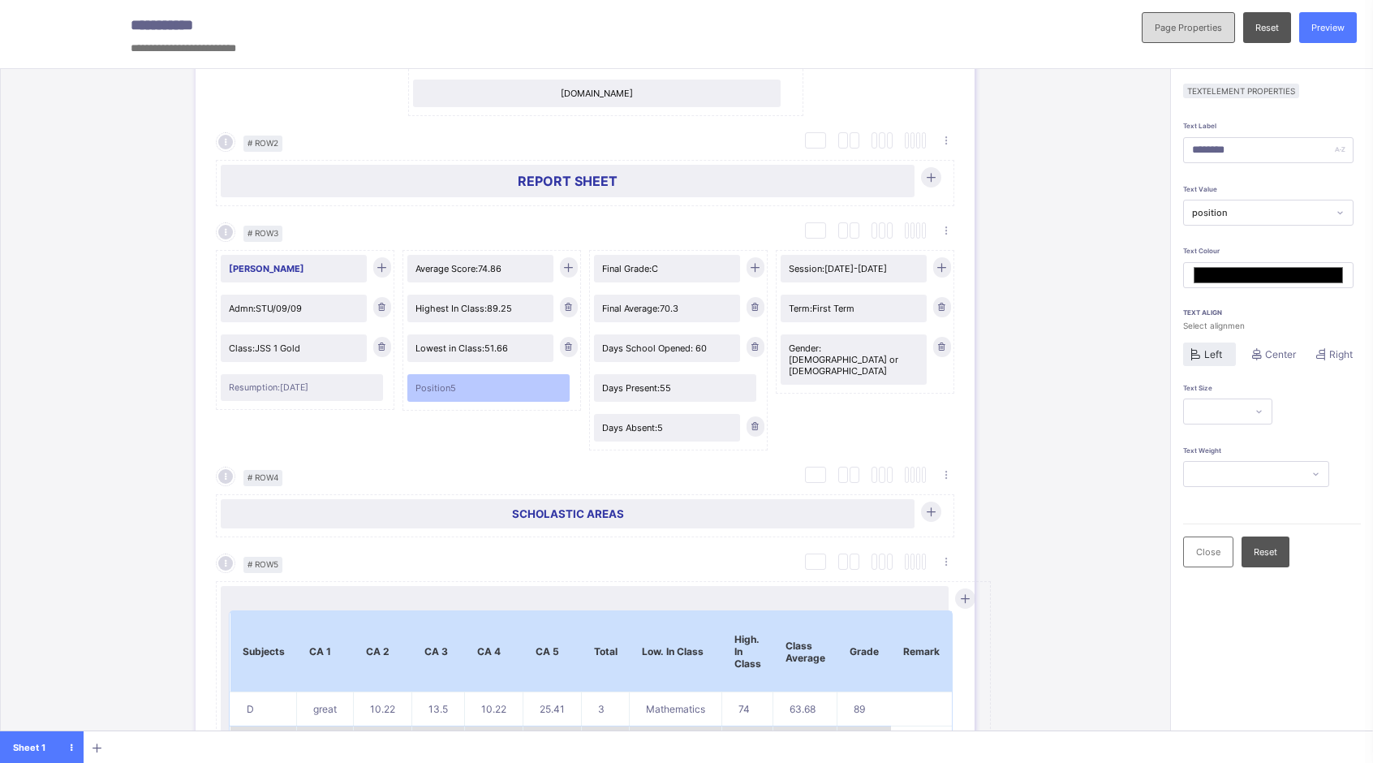
click at [1200, 32] on span "Page Properties" at bounding box center [1188, 27] width 67 height 11
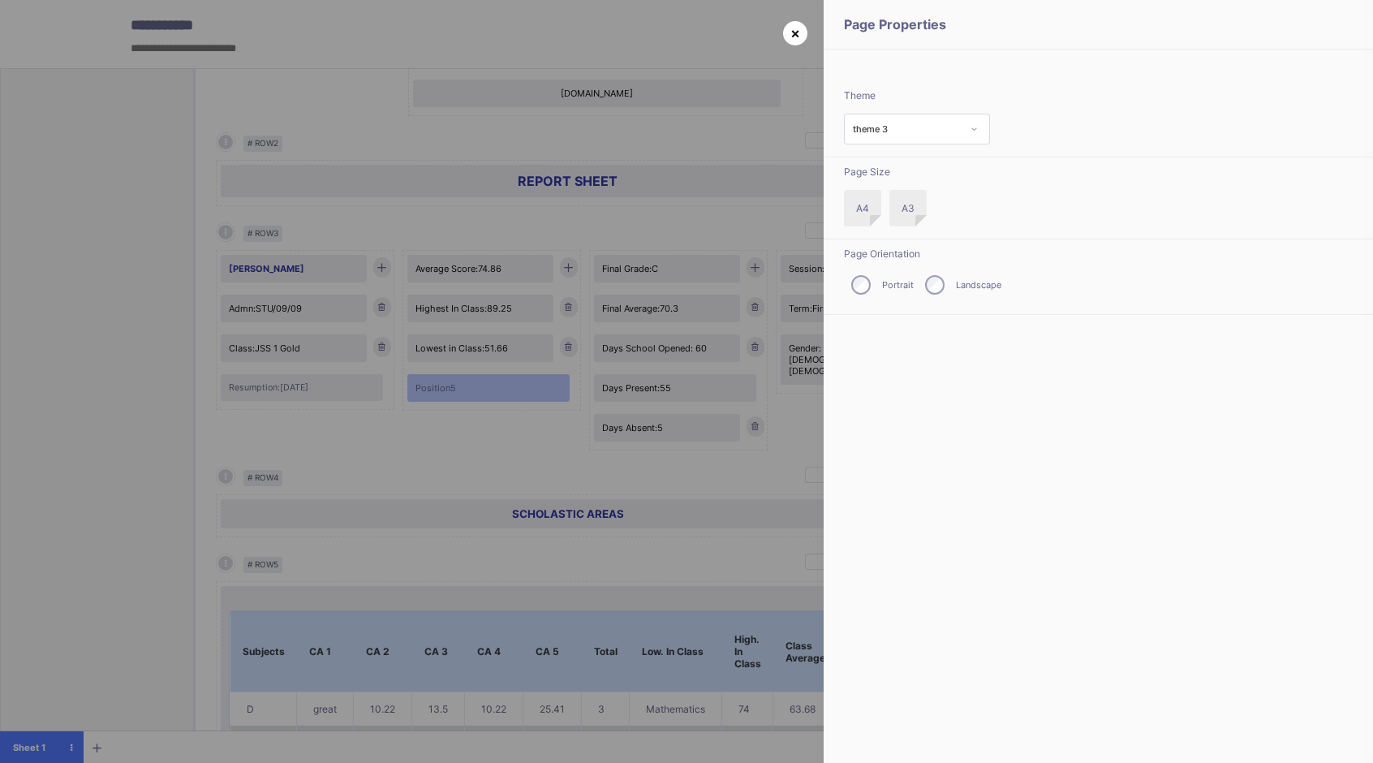
click at [794, 34] on span "×" at bounding box center [796, 32] width 10 height 17
type input "*******"
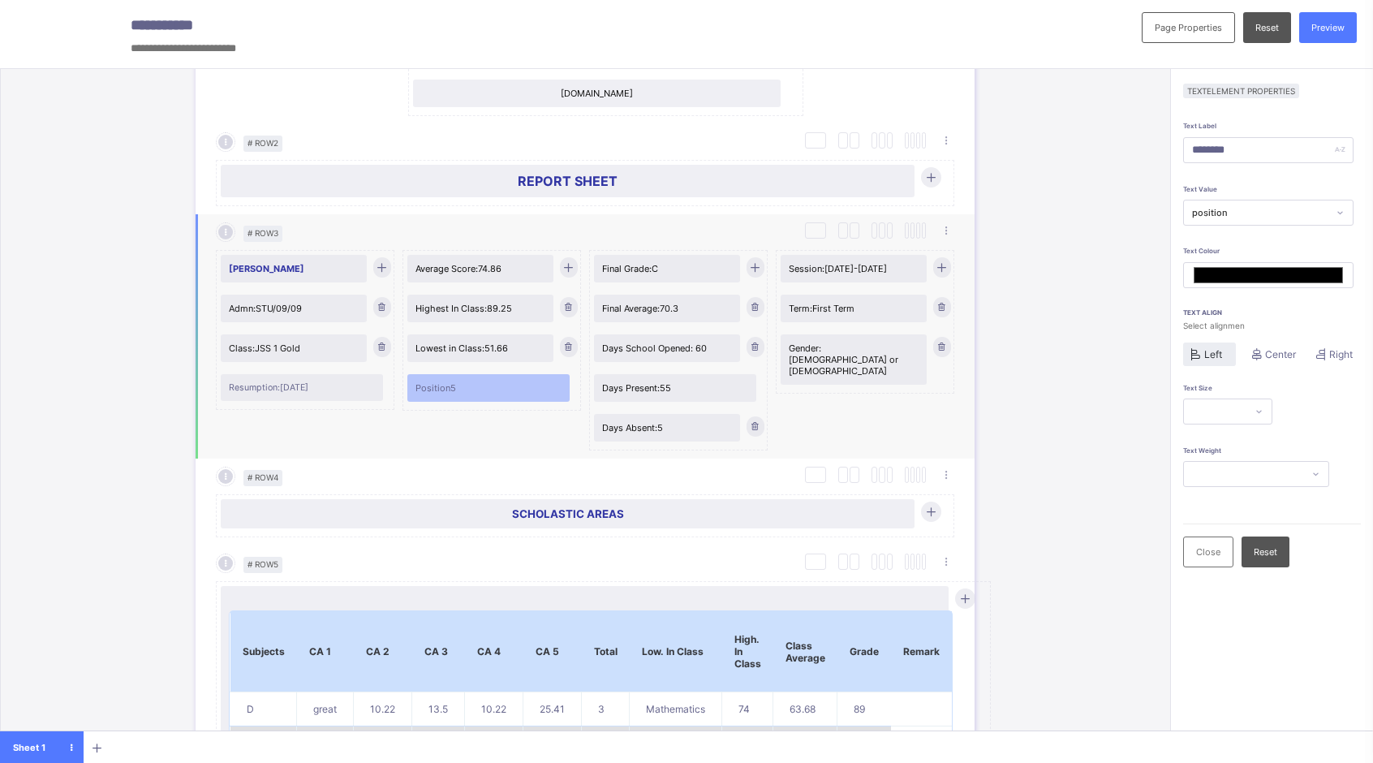
click at [490, 388] on div "Position 5" at bounding box center [488, 388] width 162 height 28
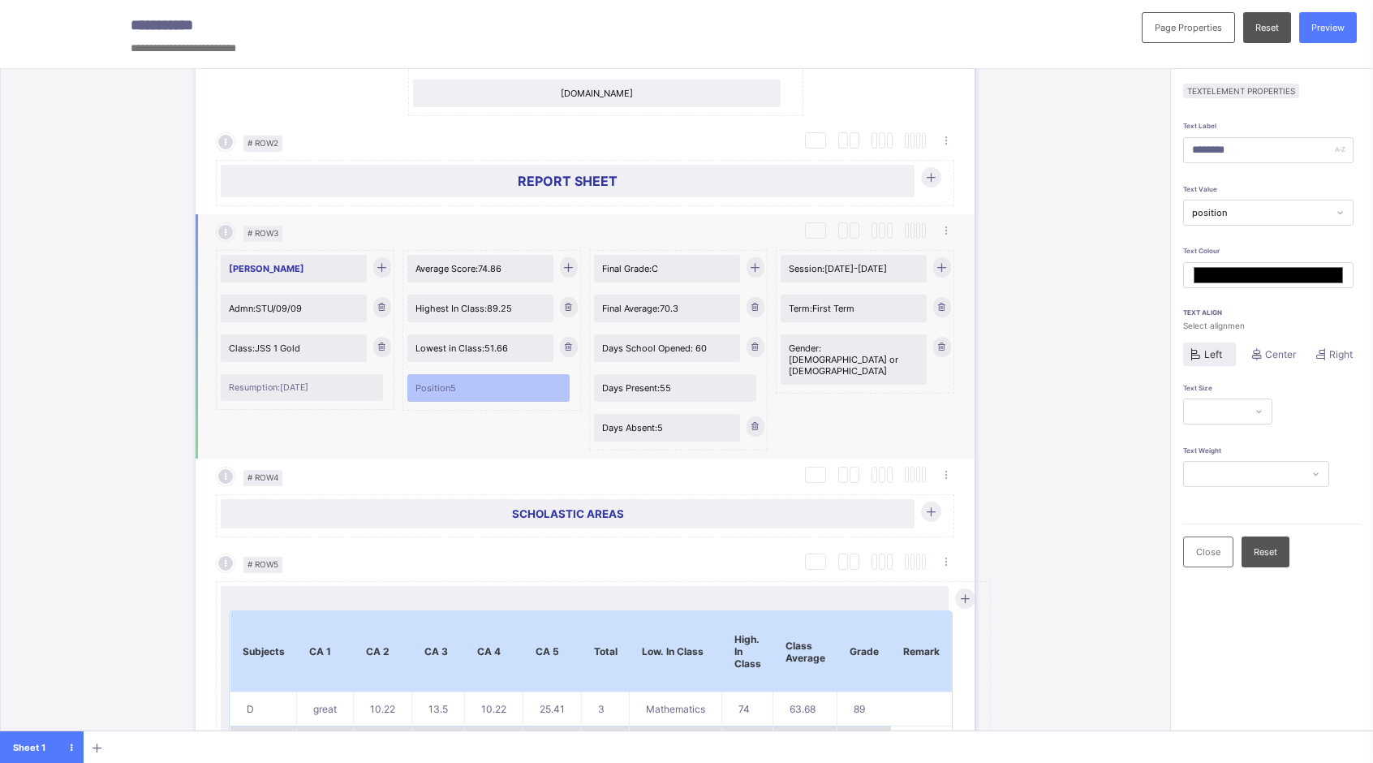
click at [570, 389] on div "Position 5" at bounding box center [492, 390] width 170 height 40
click at [490, 389] on div "Position 5" at bounding box center [488, 388] width 162 height 28
click at [482, 444] on div "# Row 3 Duplicate Row Delete Row Taylor Manixa Admn: STU/09/09 Class: JSS 1 Gol…" at bounding box center [585, 336] width 779 height 244
click at [331, 389] on div "Resumption: 2021-08-11" at bounding box center [302, 387] width 162 height 27
click at [324, 345] on span "Class: JSS 1 Gold" at bounding box center [294, 348] width 130 height 11
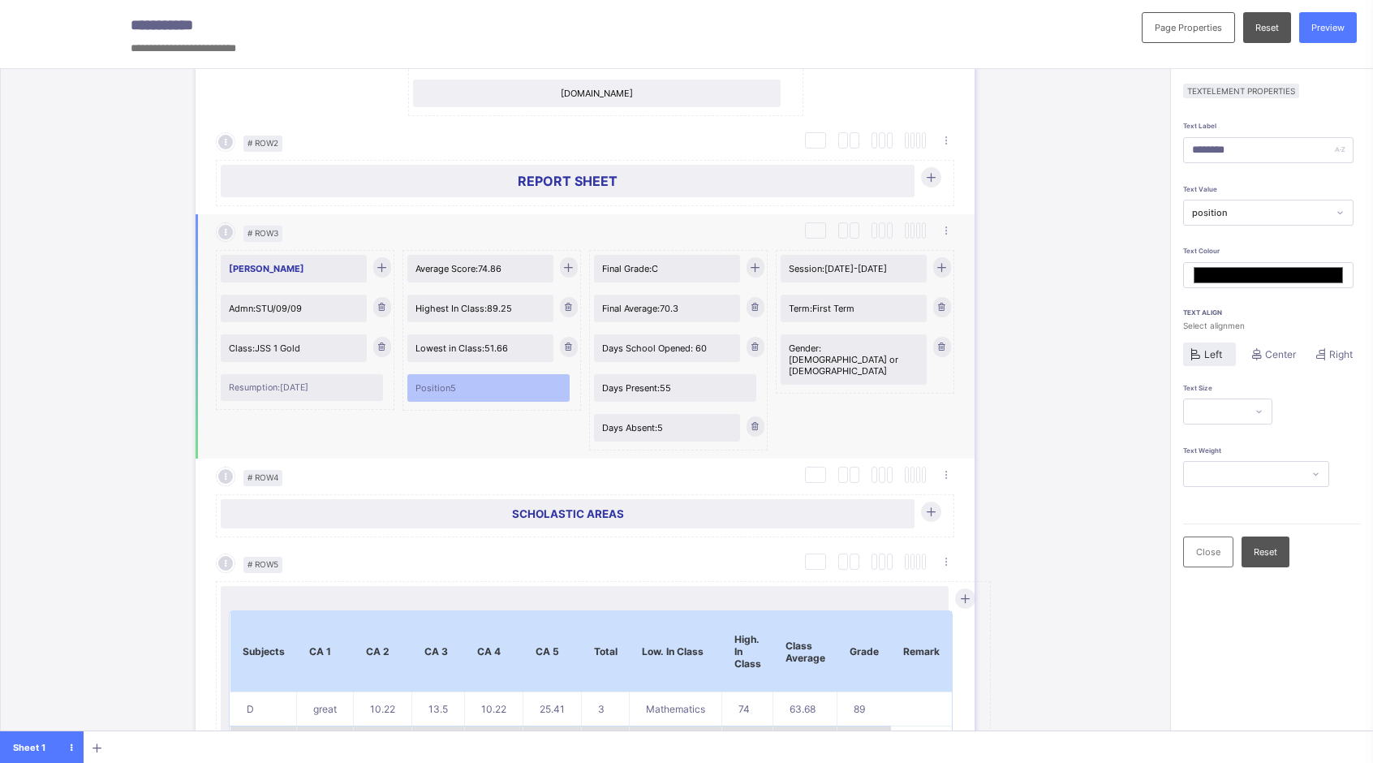
type input "******"
type input "*******"
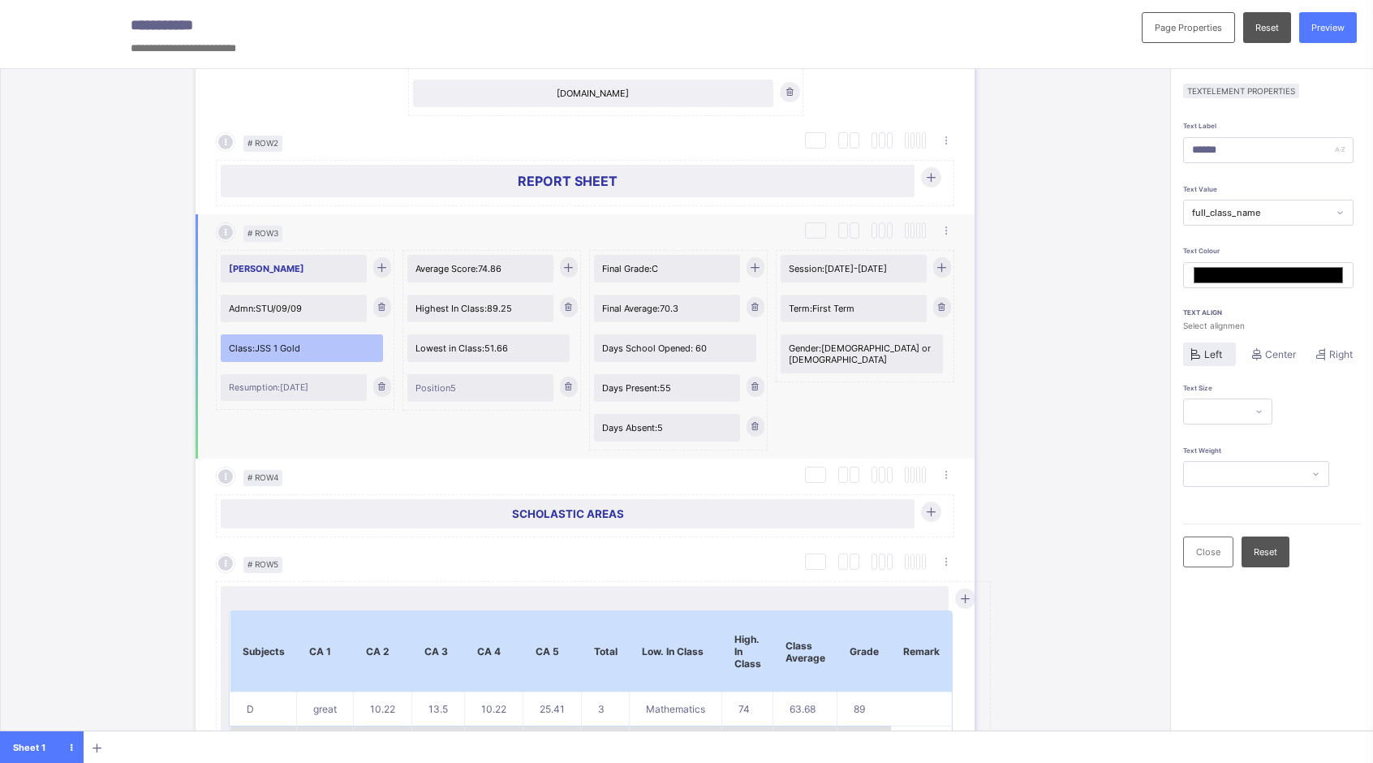
click at [544, 391] on div "Position 5" at bounding box center [480, 388] width 146 height 28
click at [569, 381] on icon at bounding box center [568, 386] width 12 height 11
click at [1342, 32] on span "Preview" at bounding box center [1328, 27] width 33 height 11
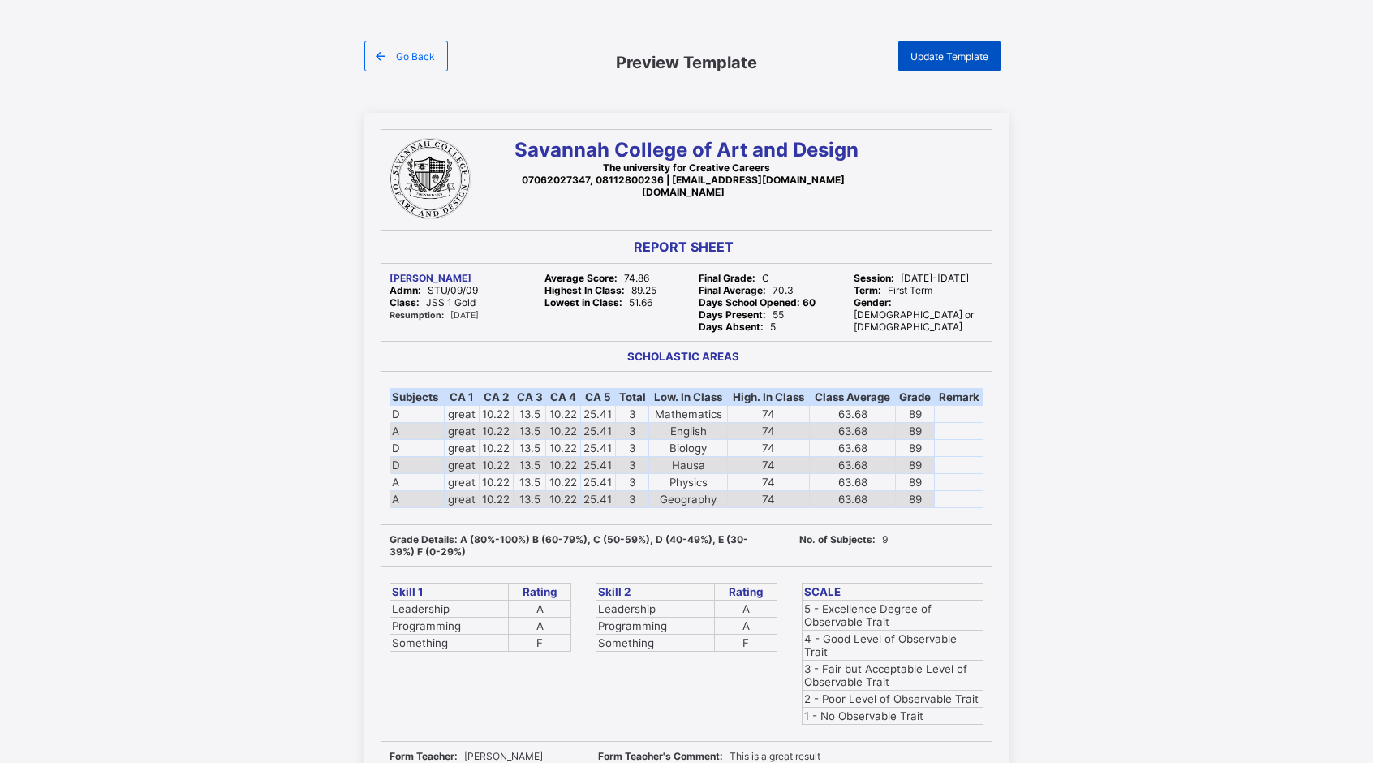
click at [939, 57] on span "Update Template" at bounding box center [950, 56] width 78 height 12
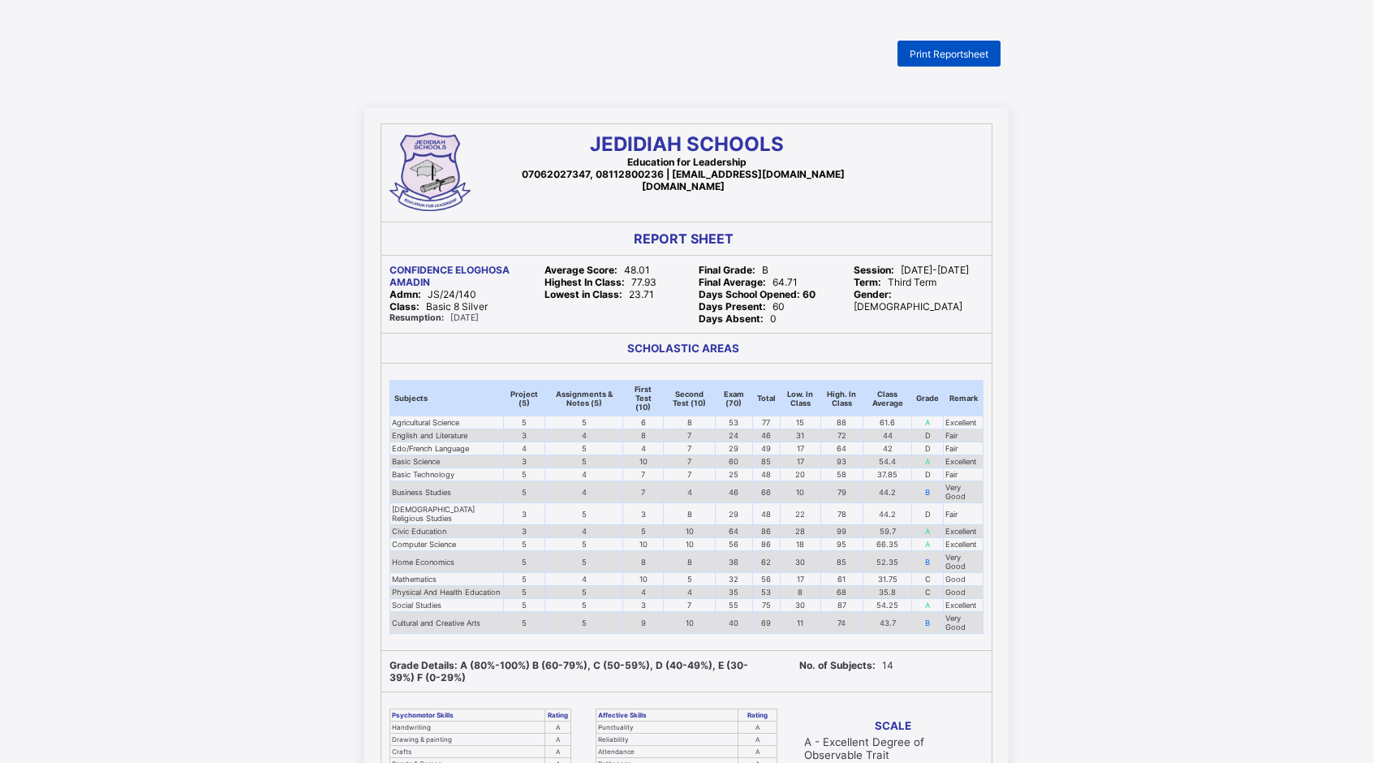
click at [969, 51] on span "Print Reportsheet" at bounding box center [949, 54] width 79 height 12
